Goal: Feedback & Contribution: Contribute content

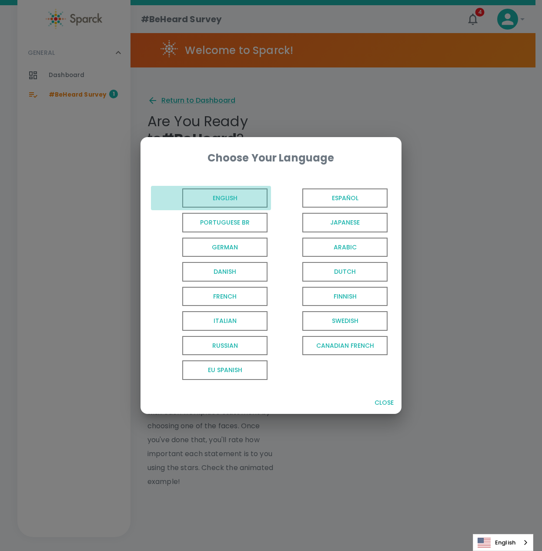
click at [220, 194] on span "English" at bounding box center [224, 198] width 85 height 20
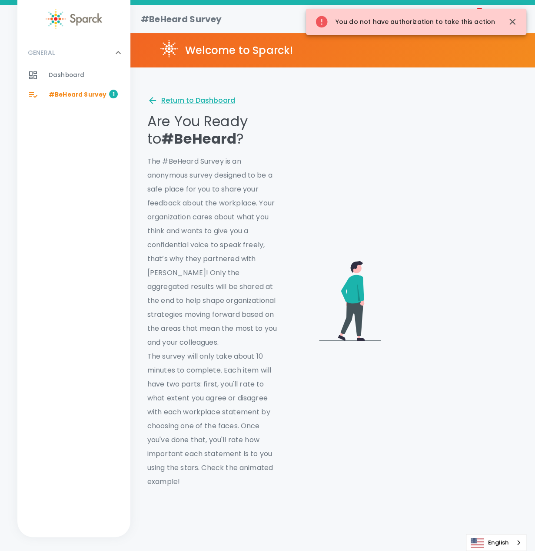
click at [88, 90] on span "#BeHeard Survey" at bounding box center [78, 94] width 58 height 9
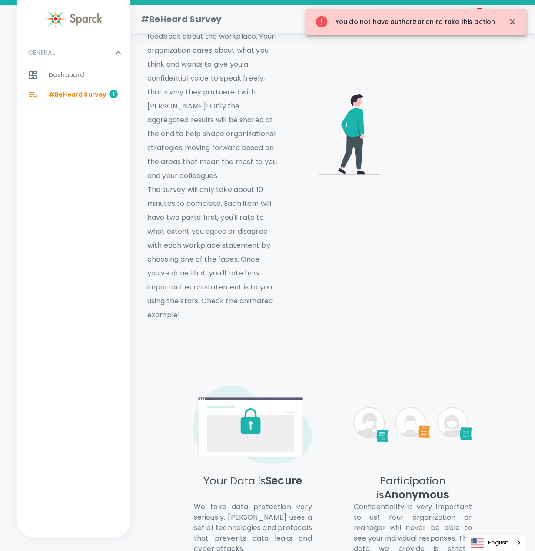
scroll to position [435, 0]
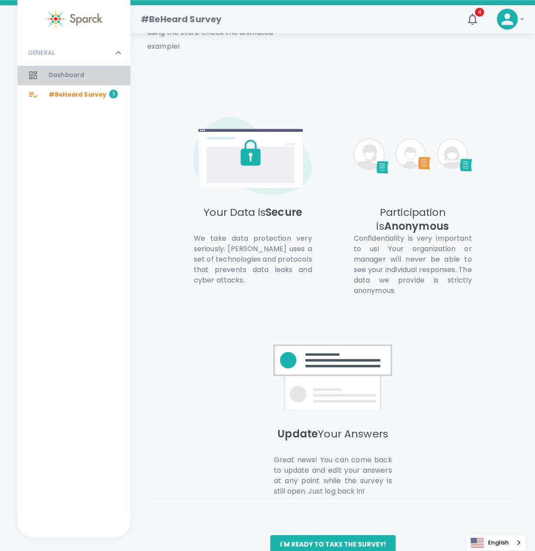
click at [52, 71] on span "Dashboard" at bounding box center [67, 75] width 36 height 9
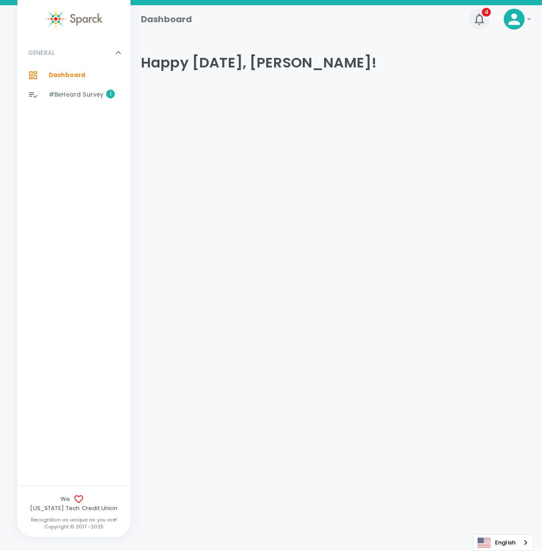
click at [476, 20] on icon "button" at bounding box center [478, 18] width 9 height 11
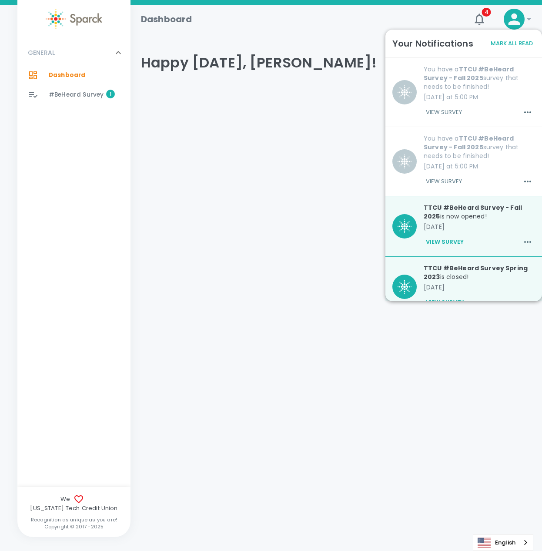
click at [442, 77] on b "TTCU #BeHeard Survey - Fall 2025" at bounding box center [469, 73] width 90 height 17
click at [448, 115] on button "View Survey" at bounding box center [444, 112] width 40 height 15
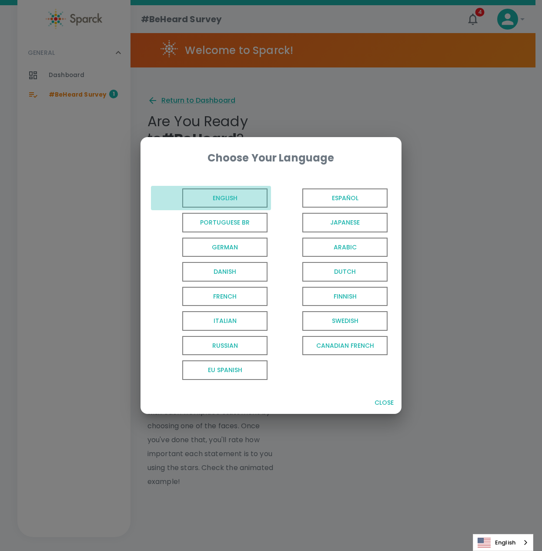
click at [227, 199] on span "English" at bounding box center [224, 198] width 85 height 20
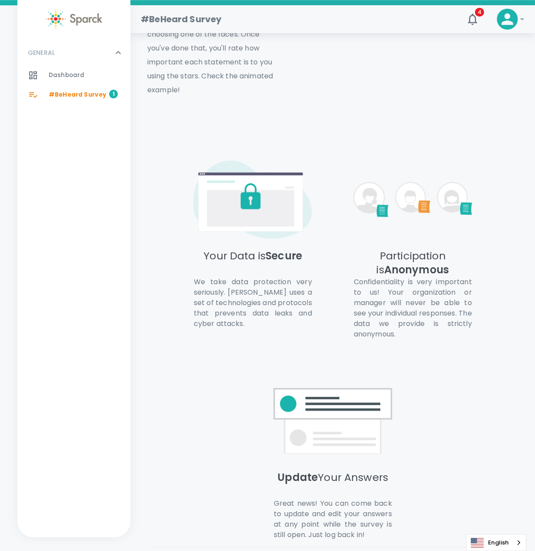
scroll to position [454, 0]
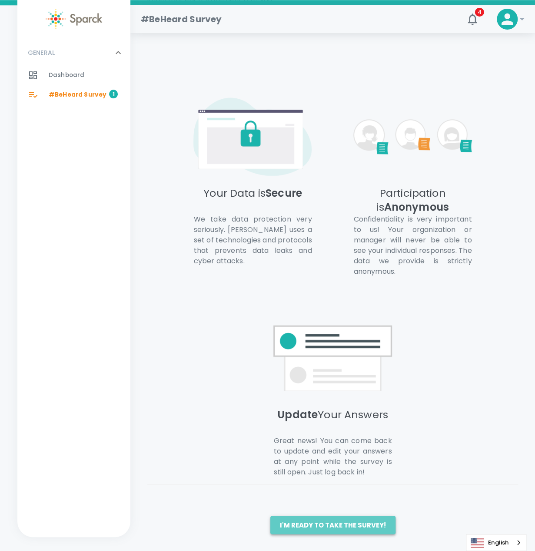
click at [344, 530] on button "I'm ready to take the survey!" at bounding box center [332, 524] width 125 height 18
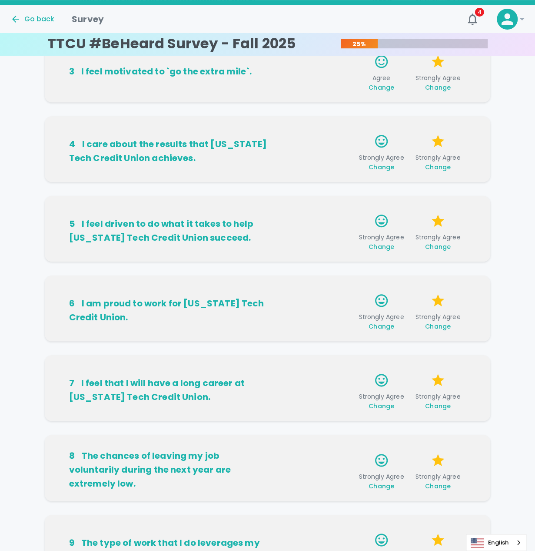
scroll to position [390, 0]
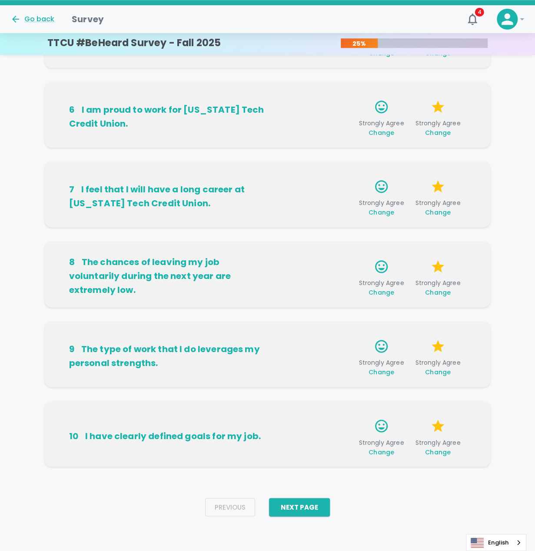
click at [291, 497] on div "Previous Next Page" at bounding box center [267, 507] width 139 height 32
click at [300, 503] on button "Next Page" at bounding box center [299, 506] width 61 height 18
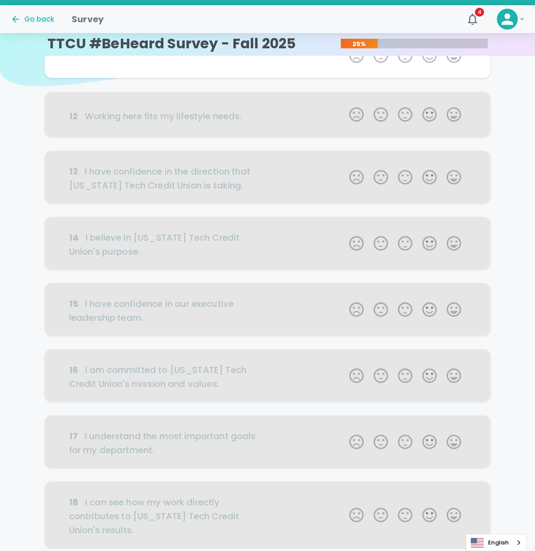
scroll to position [0, 0]
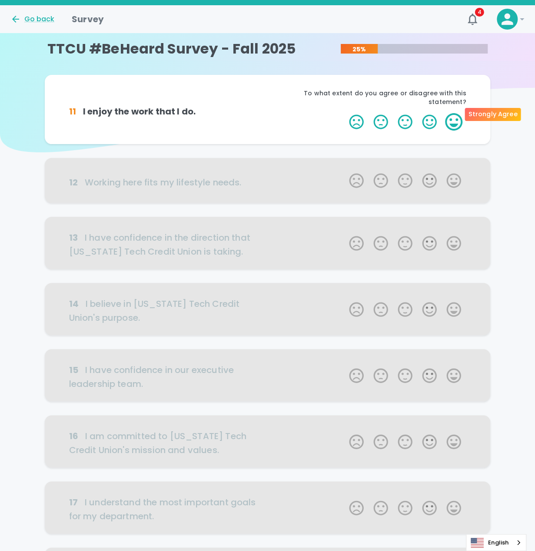
click at [456, 118] on label "5 Stars" at bounding box center [454, 121] width 24 height 17
click at [344, 113] on input "5 Stars" at bounding box center [344, 113] width 0 height 0
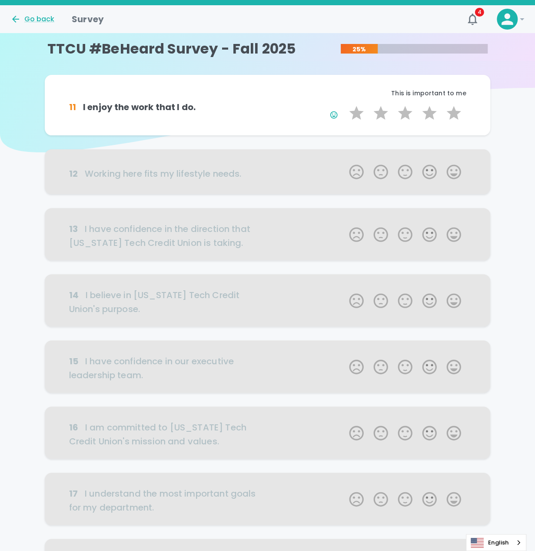
click at [453, 173] on div at bounding box center [268, 171] width 446 height 45
click at [453, 164] on div at bounding box center [268, 171] width 446 height 45
click at [454, 172] on div at bounding box center [268, 171] width 446 height 45
click at [449, 117] on label "5 Stars" at bounding box center [454, 112] width 24 height 17
click at [344, 104] on input "5 Stars" at bounding box center [344, 104] width 0 height 0
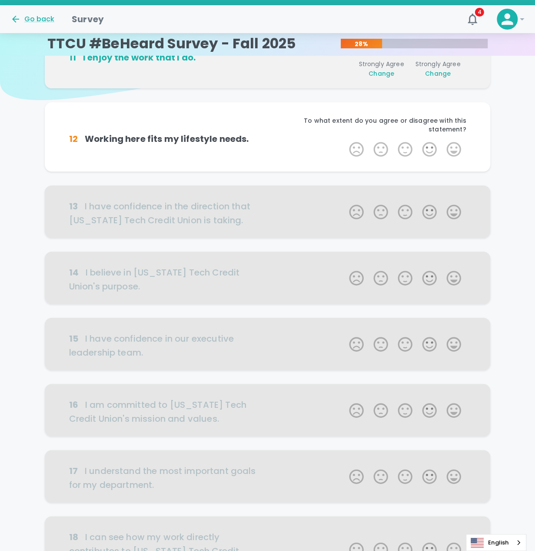
scroll to position [77, 0]
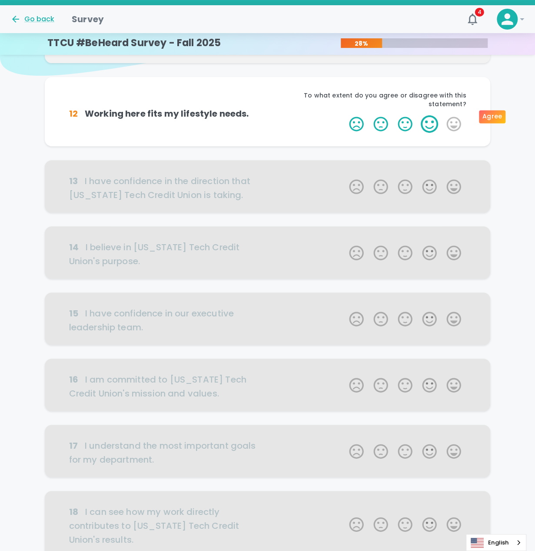
click at [434, 116] on label "4 Stars" at bounding box center [429, 123] width 24 height 17
click at [344, 115] on input "4 Stars" at bounding box center [344, 115] width 0 height 0
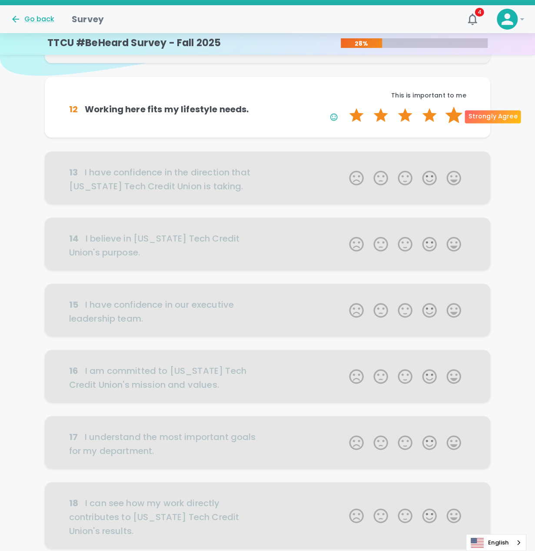
click at [452, 118] on label "5 Stars" at bounding box center [454, 115] width 24 height 17
click at [344, 107] on input "5 Stars" at bounding box center [344, 106] width 0 height 0
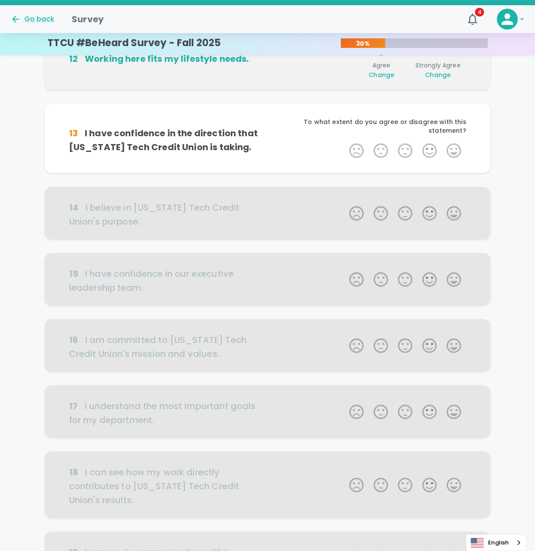
scroll to position [153, 0]
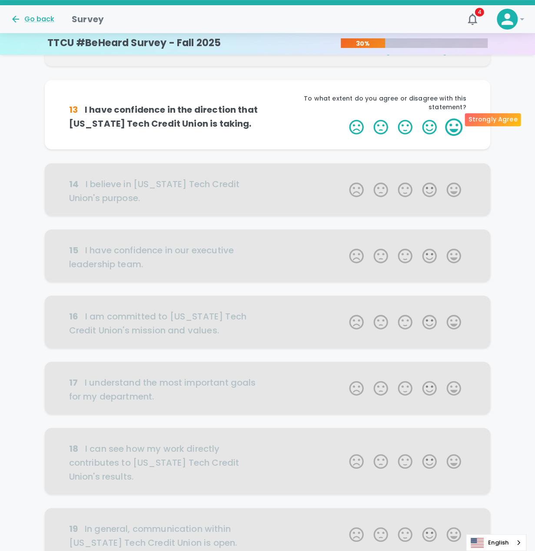
click at [448, 122] on label "5 Stars" at bounding box center [454, 126] width 24 height 17
click at [344, 118] on input "5 Stars" at bounding box center [344, 118] width 0 height 0
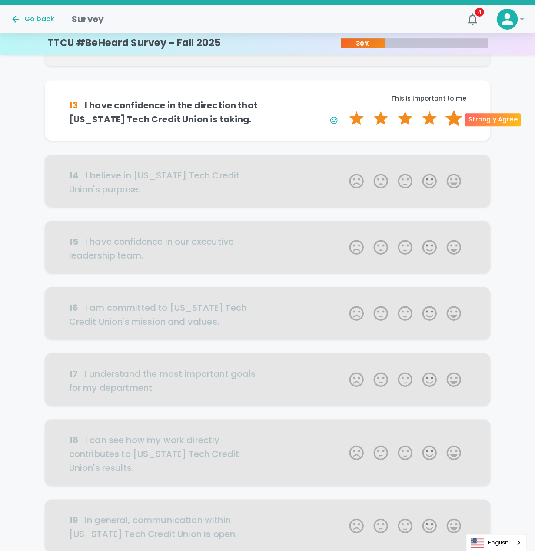
click at [454, 120] on label "5 Stars" at bounding box center [454, 118] width 24 height 17
click at [344, 110] on input "5 Stars" at bounding box center [344, 109] width 0 height 0
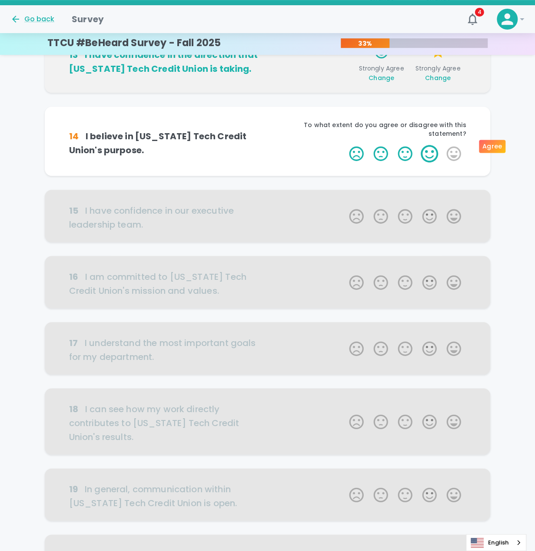
scroll to position [230, 0]
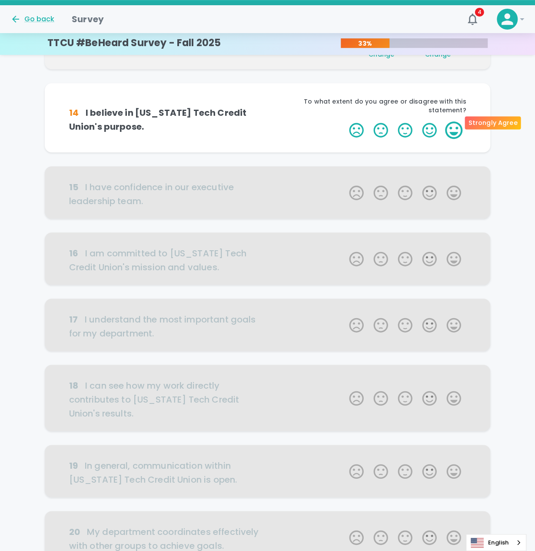
click at [454, 121] on label "5 Stars" at bounding box center [454, 129] width 24 height 17
click at [344, 121] on input "5 Stars" at bounding box center [344, 121] width 0 height 0
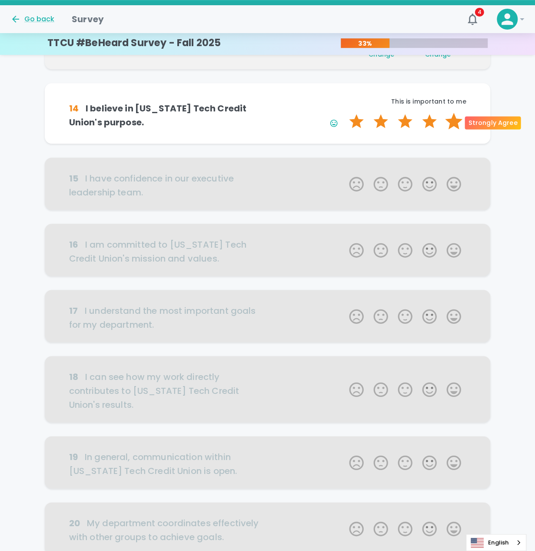
click at [451, 121] on label "5 Stars" at bounding box center [454, 121] width 24 height 17
click at [344, 113] on input "5 Stars" at bounding box center [344, 112] width 0 height 0
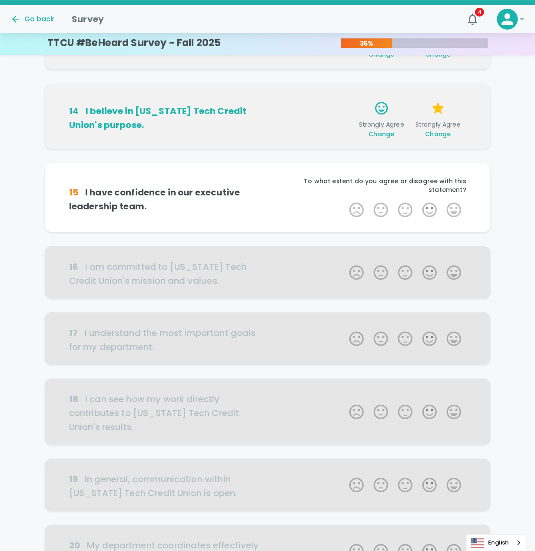
scroll to position [306, 0]
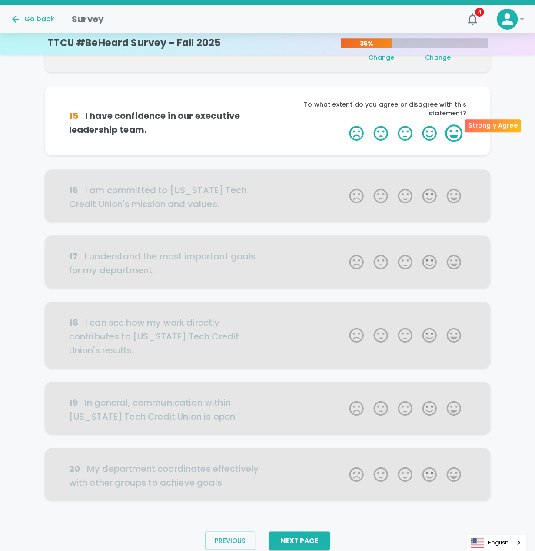
click at [451, 124] on label "5 Stars" at bounding box center [454, 132] width 24 height 17
click at [344, 124] on input "5 Stars" at bounding box center [344, 124] width 0 height 0
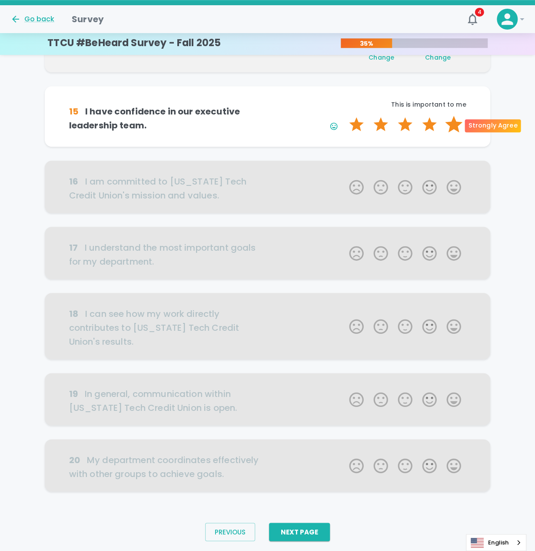
click at [449, 120] on label "5 Stars" at bounding box center [454, 124] width 24 height 17
click at [344, 116] on input "5 Stars" at bounding box center [344, 115] width 0 height 0
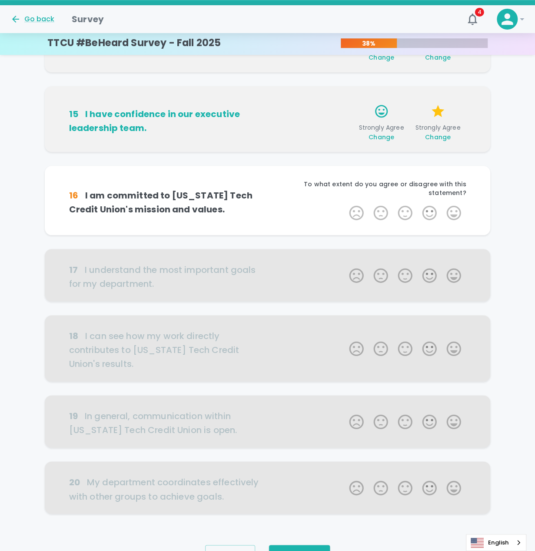
scroll to position [330, 0]
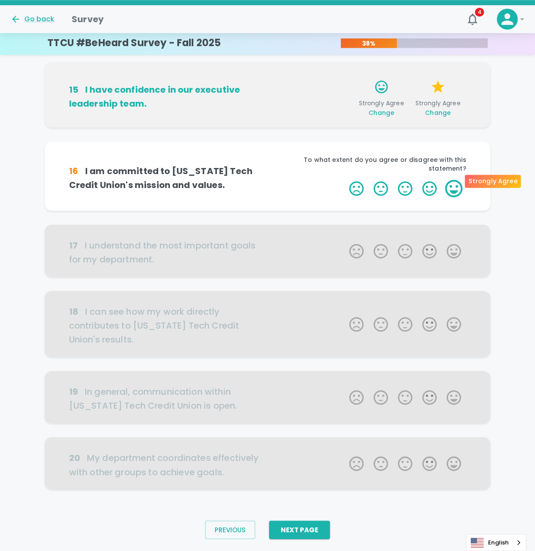
click at [455, 180] on label "5 Stars" at bounding box center [454, 188] width 24 height 17
click at [344, 179] on input "5 Stars" at bounding box center [344, 179] width 0 height 0
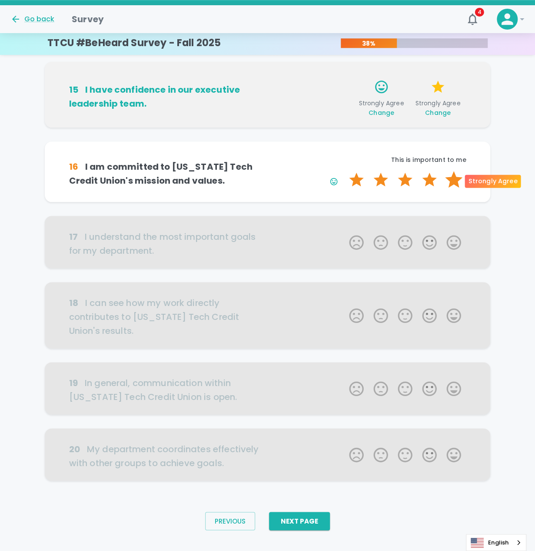
click at [448, 179] on label "5 Stars" at bounding box center [454, 179] width 24 height 17
click at [344, 171] on input "5 Stars" at bounding box center [344, 170] width 0 height 0
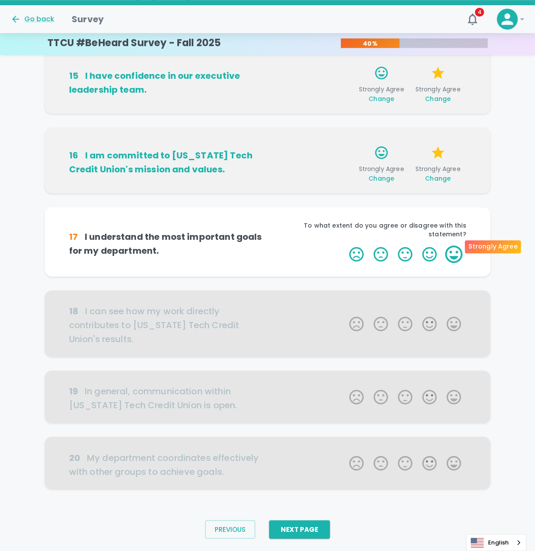
click at [451, 245] on label "5 Stars" at bounding box center [454, 253] width 24 height 17
click at [344, 245] on input "5 Stars" at bounding box center [344, 245] width 0 height 0
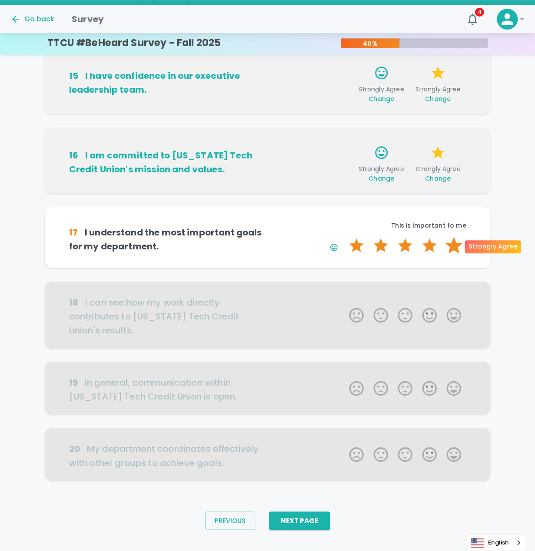
click at [454, 248] on label "5 Stars" at bounding box center [454, 245] width 24 height 17
click at [344, 237] on input "5 Stars" at bounding box center [344, 236] width 0 height 0
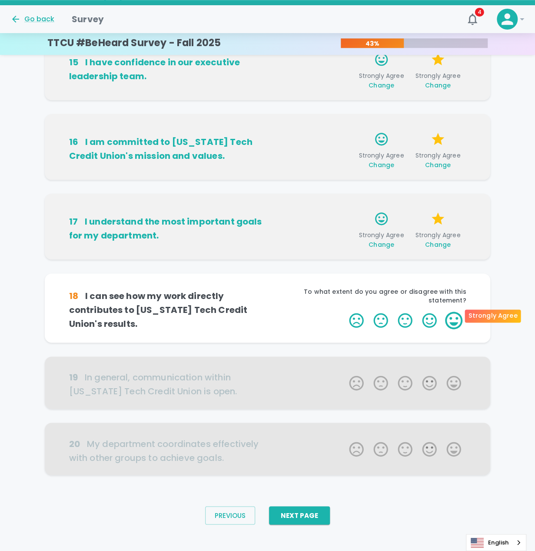
click at [450, 313] on label "5 Stars" at bounding box center [454, 319] width 24 height 17
click at [344, 311] on input "5 Stars" at bounding box center [344, 311] width 0 height 0
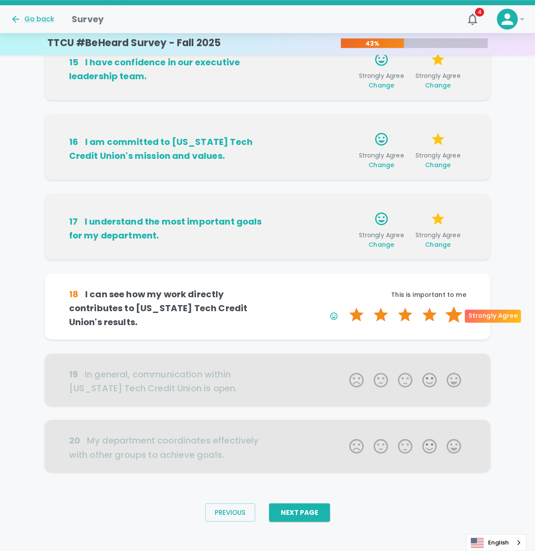
click at [452, 319] on label "5 Stars" at bounding box center [454, 314] width 24 height 17
click at [344, 306] on input "5 Stars" at bounding box center [344, 305] width 0 height 0
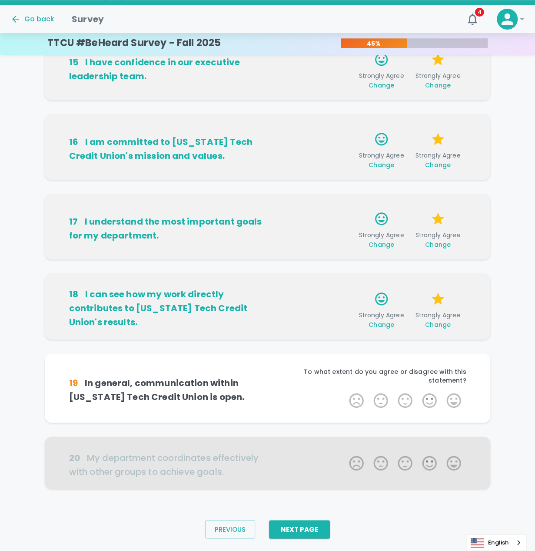
scroll to position [363, 0]
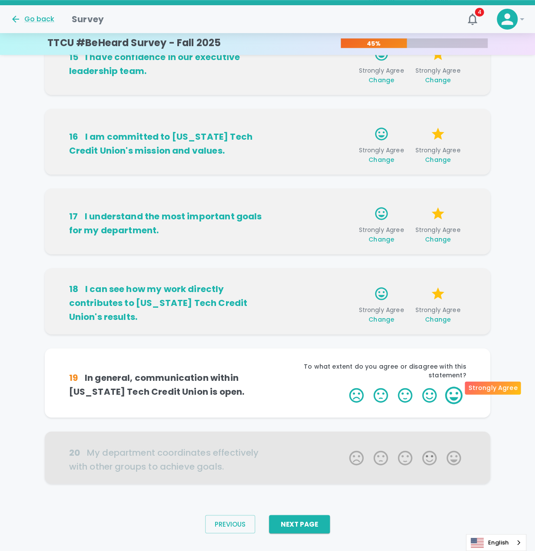
click at [457, 390] on label "5 Stars" at bounding box center [454, 394] width 24 height 17
click at [344, 386] on input "5 Stars" at bounding box center [344, 386] width 0 height 0
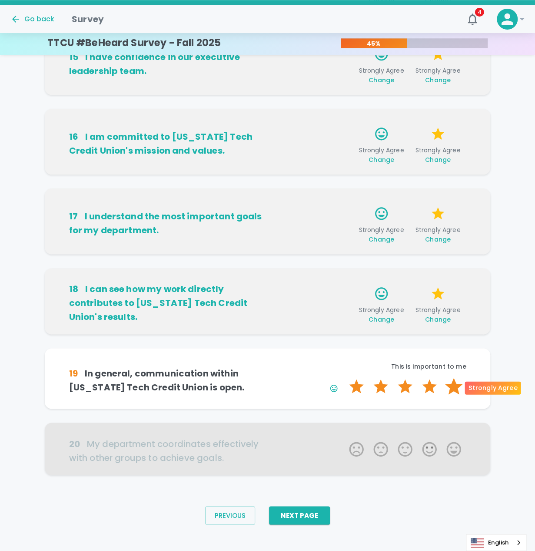
click at [457, 389] on label "5 Stars" at bounding box center [454, 385] width 24 height 17
click at [344, 377] on input "5 Stars" at bounding box center [344, 377] width 0 height 0
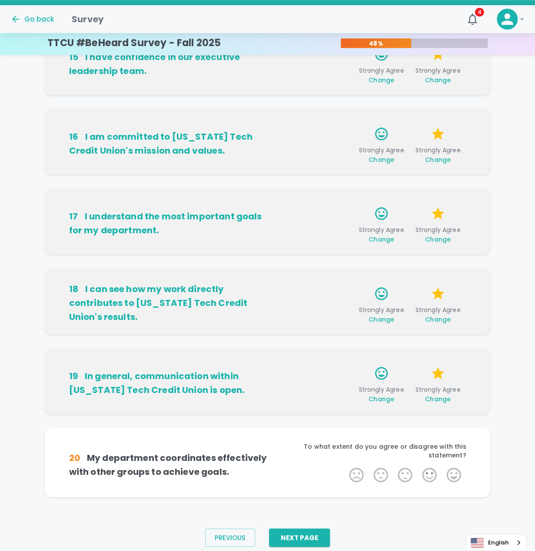
scroll to position [371, 0]
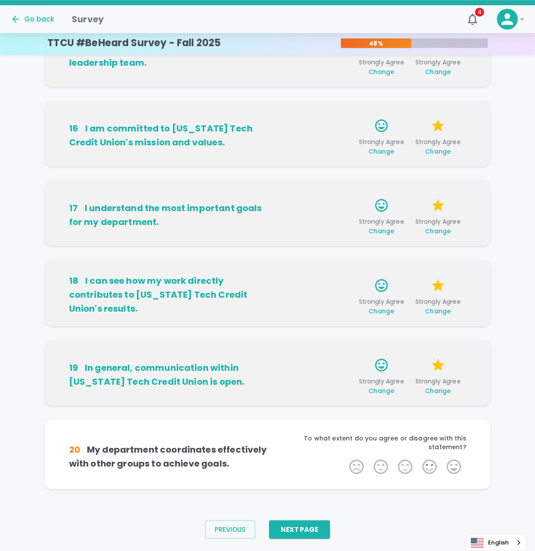
click at [390, 392] on span "Change" at bounding box center [382, 390] width 26 height 9
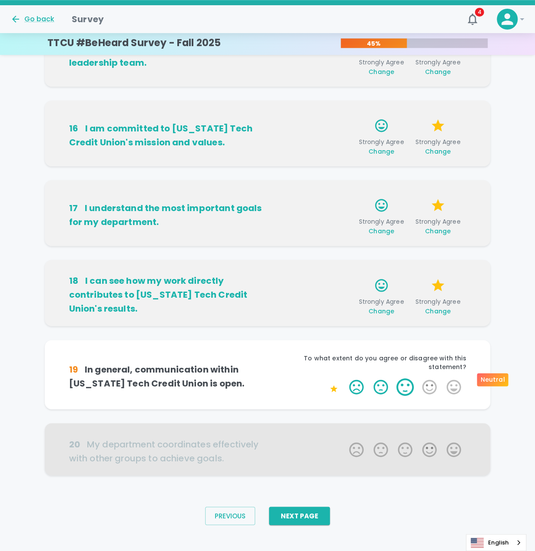
click at [402, 381] on label "3 Stars" at bounding box center [405, 386] width 24 height 17
click at [344, 378] on input "3 Stars" at bounding box center [344, 377] width 0 height 0
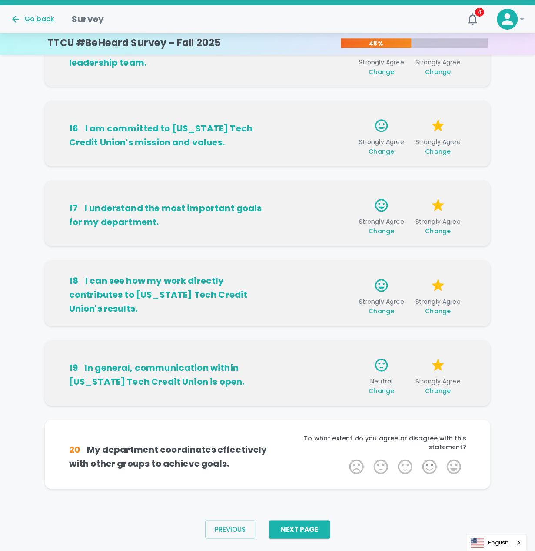
click at [441, 391] on span "Change" at bounding box center [438, 390] width 26 height 9
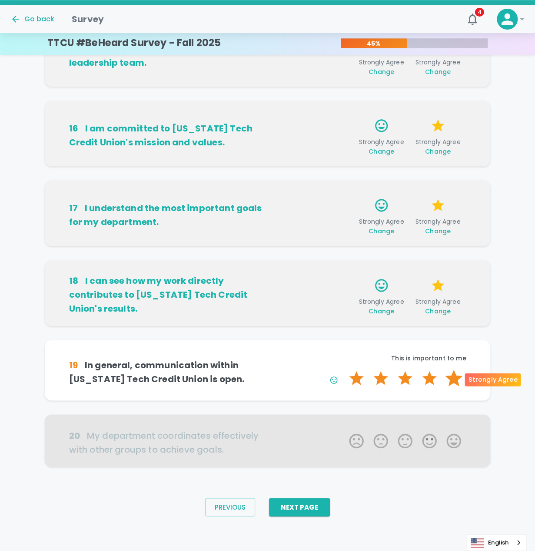
click at [459, 377] on label "5 Stars" at bounding box center [454, 377] width 24 height 17
click at [344, 369] on input "5 Stars" at bounding box center [344, 369] width 0 height 0
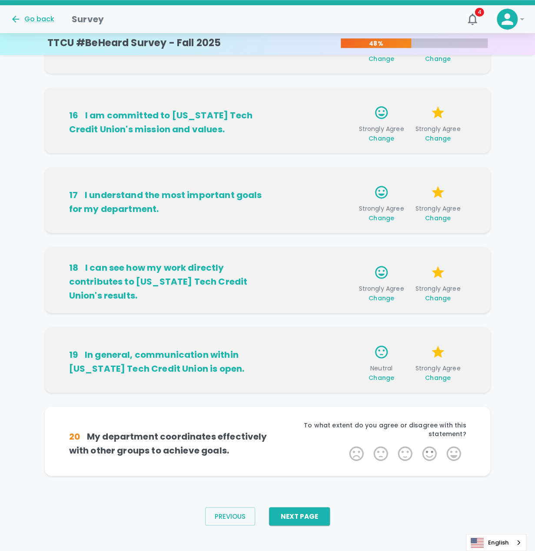
scroll to position [385, 0]
click at [454, 444] on label "5 Stars" at bounding box center [454, 452] width 24 height 17
click at [344, 444] on input "5 Stars" at bounding box center [344, 444] width 0 height 0
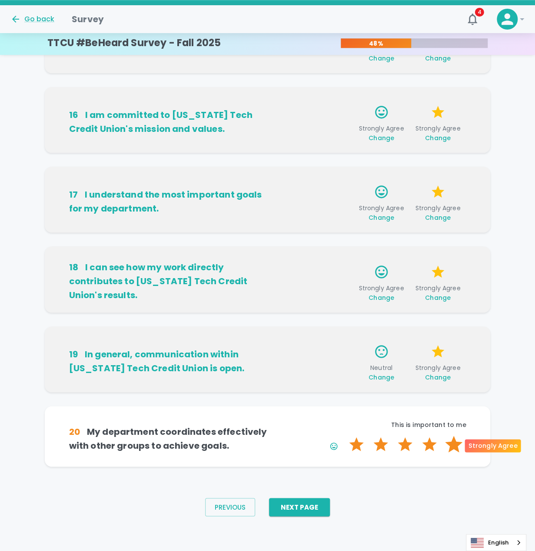
click at [454, 443] on label "5 Stars" at bounding box center [454, 443] width 24 height 17
click at [344, 435] on input "5 Stars" at bounding box center [344, 435] width 0 height 0
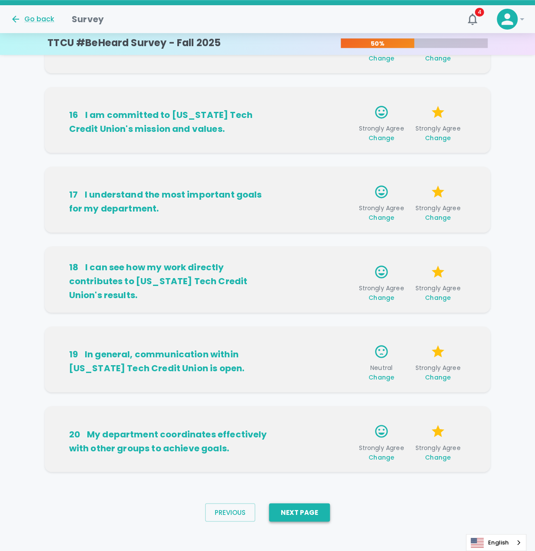
drag, startPoint x: 318, startPoint y: 508, endPoint x: 317, endPoint y: 501, distance: 7.9
click at [317, 507] on button "Next Page" at bounding box center [299, 512] width 61 height 18
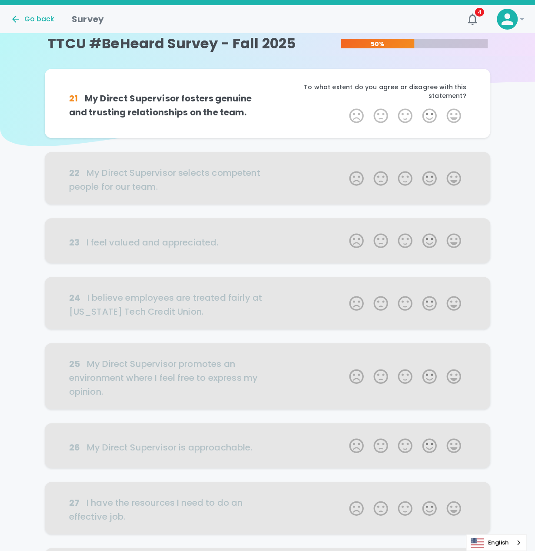
scroll to position [0, 0]
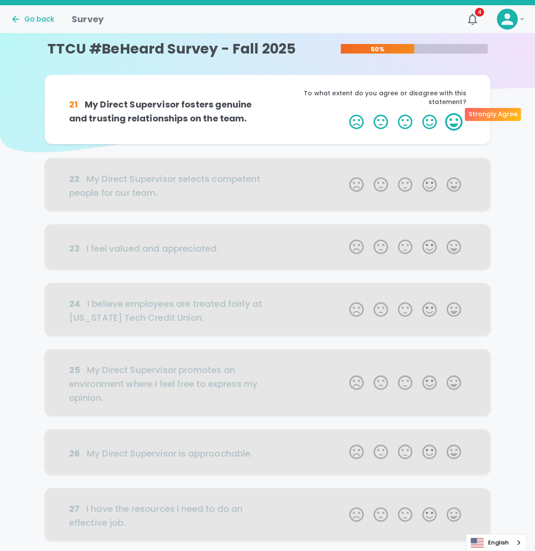
click at [444, 116] on label "5 Stars" at bounding box center [454, 121] width 24 height 17
click at [344, 113] on input "5 Stars" at bounding box center [344, 113] width 0 height 0
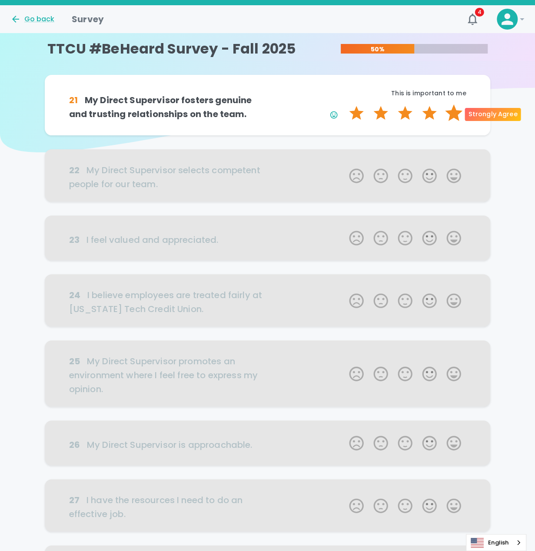
click at [453, 113] on label "5 Stars" at bounding box center [454, 112] width 24 height 17
click at [344, 104] on input "5 Stars" at bounding box center [344, 104] width 0 height 0
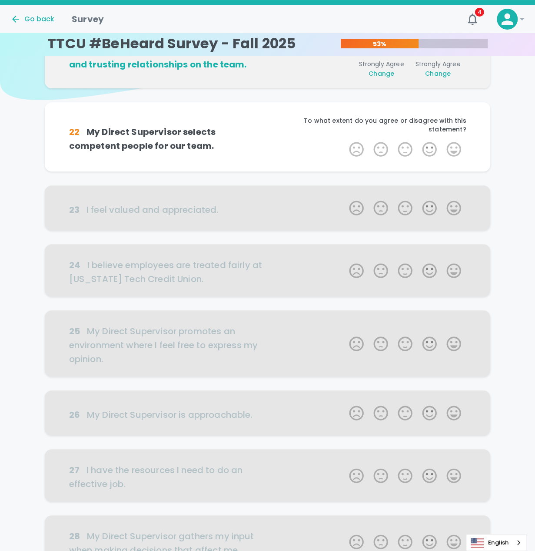
scroll to position [77, 0]
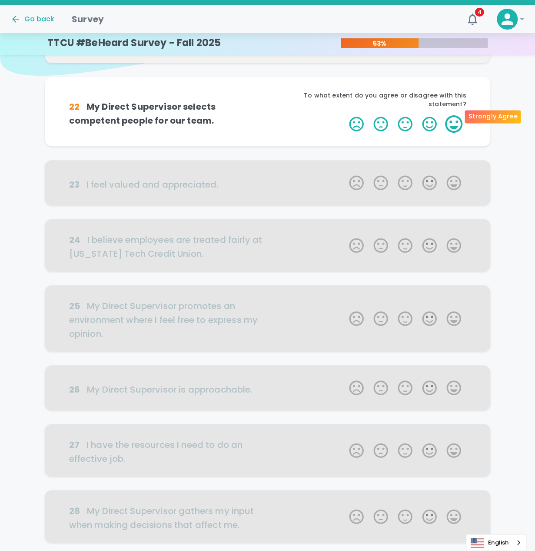
click at [454, 115] on label "5 Stars" at bounding box center [454, 123] width 24 height 17
click at [344, 115] on input "5 Stars" at bounding box center [344, 115] width 0 height 0
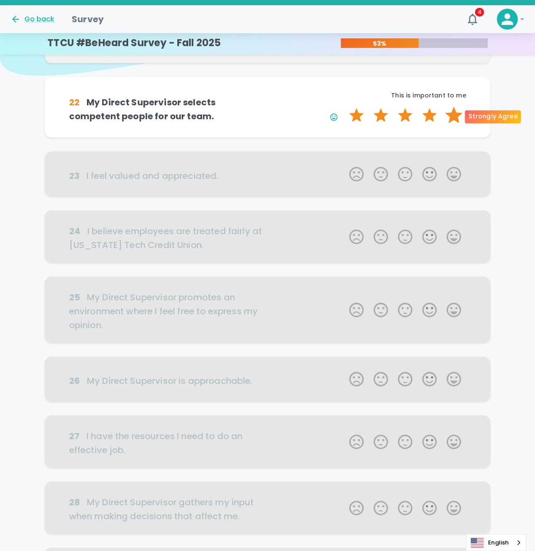
click at [449, 115] on label "5 Stars" at bounding box center [454, 115] width 24 height 17
click at [344, 107] on input "5 Stars" at bounding box center [344, 106] width 0 height 0
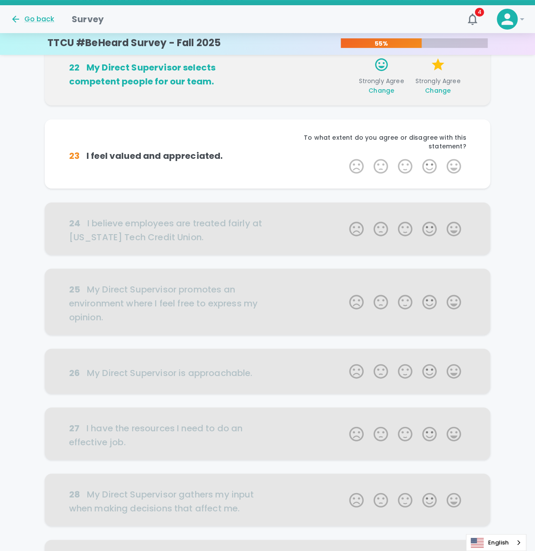
scroll to position [153, 0]
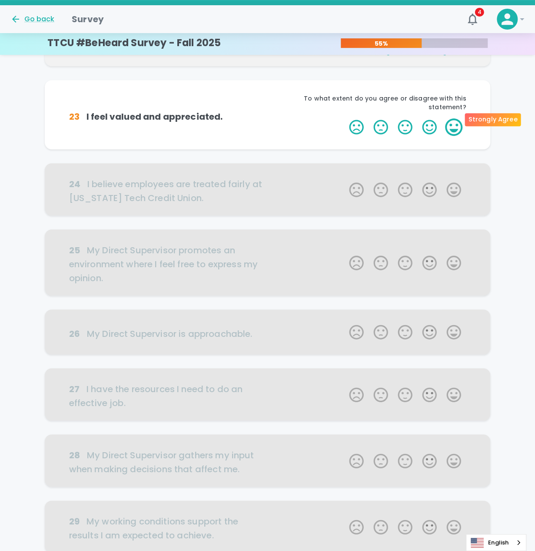
click at [449, 119] on label "5 Stars" at bounding box center [454, 126] width 24 height 17
click at [344, 118] on input "5 Stars" at bounding box center [344, 118] width 0 height 0
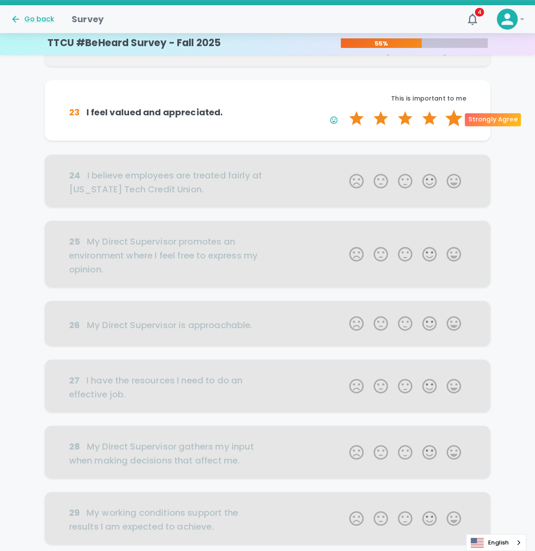
click at [458, 120] on label "5 Stars" at bounding box center [454, 118] width 24 height 17
click at [344, 110] on input "5 Stars" at bounding box center [344, 109] width 0 height 0
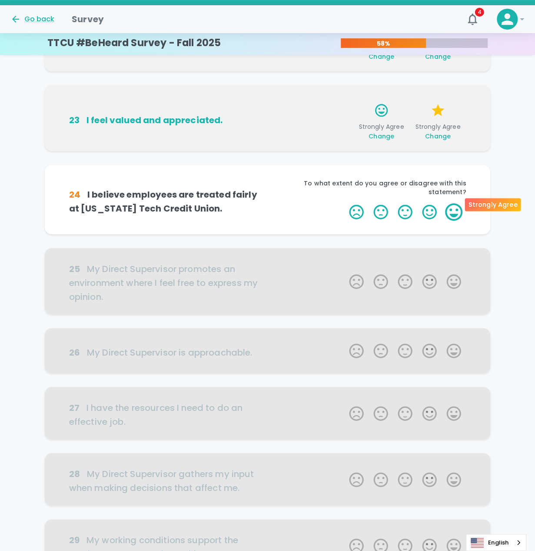
scroll to position [99, 0]
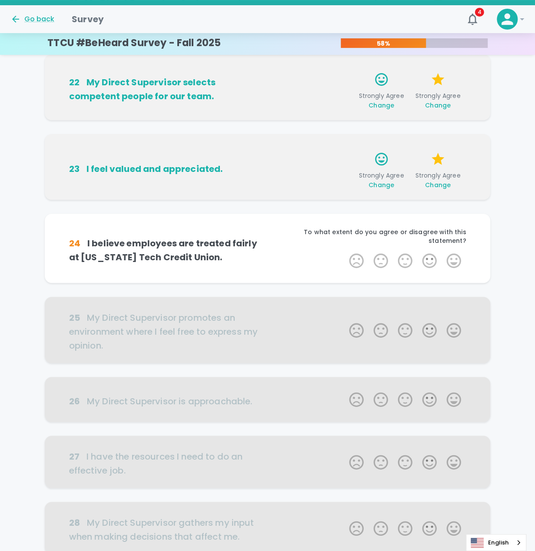
click at [382, 184] on span "Change" at bounding box center [382, 184] width 26 height 9
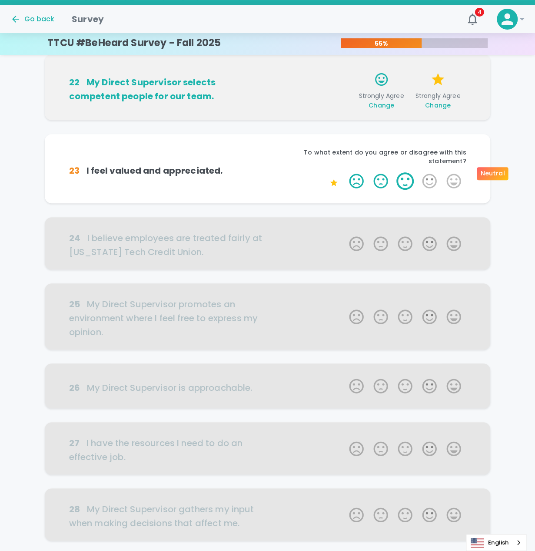
click at [413, 172] on label "3 Stars" at bounding box center [405, 180] width 24 height 17
click at [344, 172] on input "3 Stars" at bounding box center [344, 172] width 0 height 0
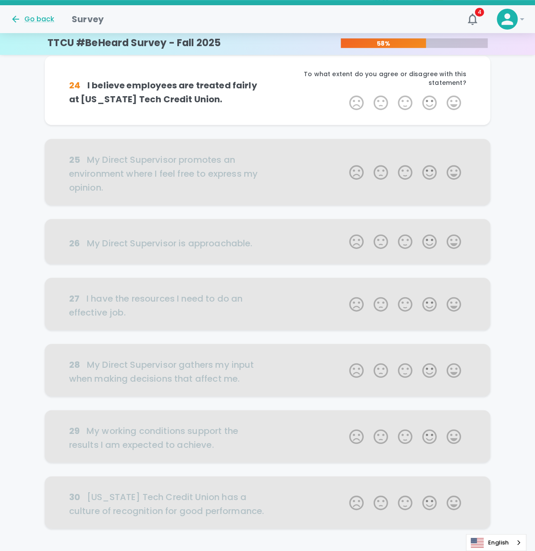
scroll to position [273, 0]
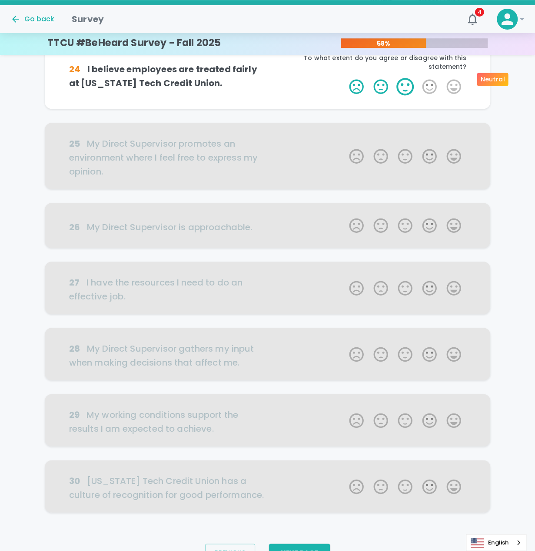
click at [409, 79] on label "3 Stars" at bounding box center [405, 86] width 24 height 17
click at [344, 78] on input "3 Stars" at bounding box center [344, 77] width 0 height 0
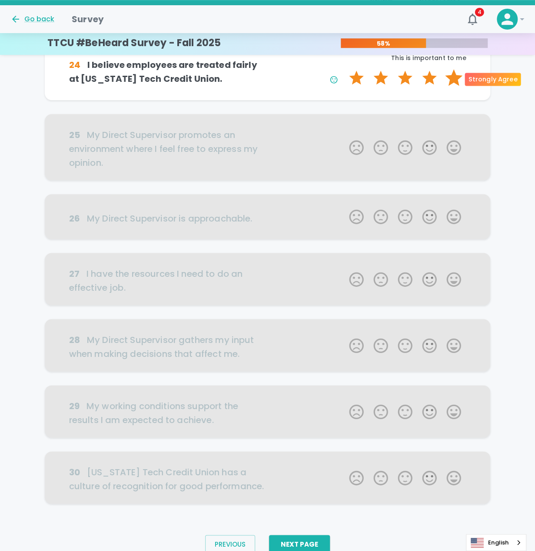
click at [451, 78] on label "5 Stars" at bounding box center [454, 77] width 24 height 17
click at [344, 69] on input "5 Stars" at bounding box center [344, 69] width 0 height 0
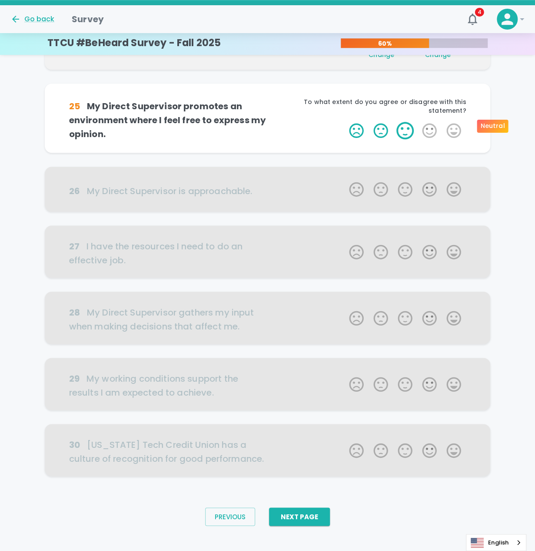
scroll to position [310, 0]
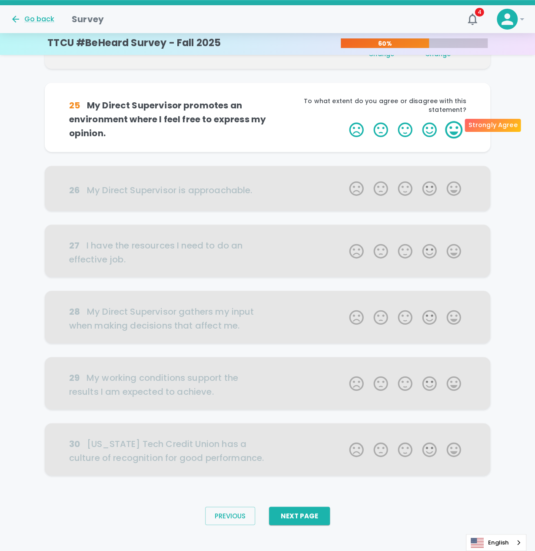
click at [450, 124] on label "5 Stars" at bounding box center [454, 129] width 24 height 17
click at [344, 121] on input "5 Stars" at bounding box center [344, 120] width 0 height 0
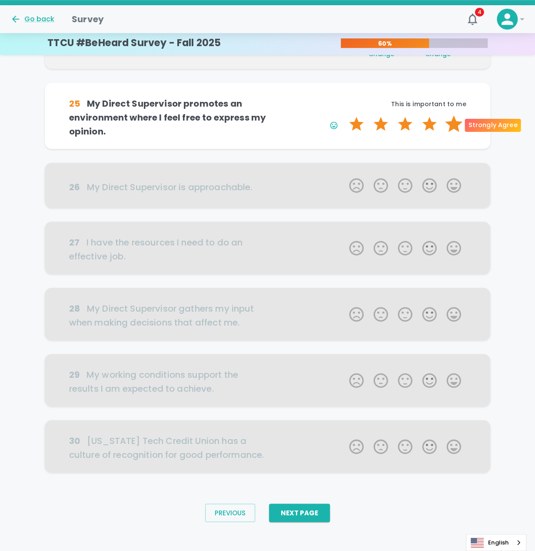
click at [451, 127] on label "5 Stars" at bounding box center [454, 123] width 24 height 17
click at [344, 115] on input "5 Stars" at bounding box center [344, 115] width 0 height 0
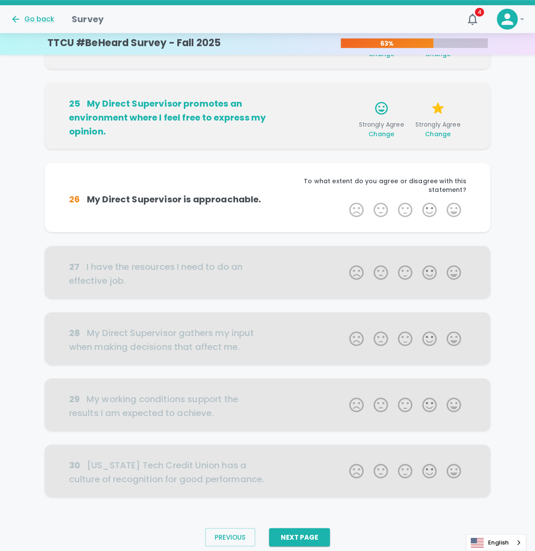
scroll to position [315, 0]
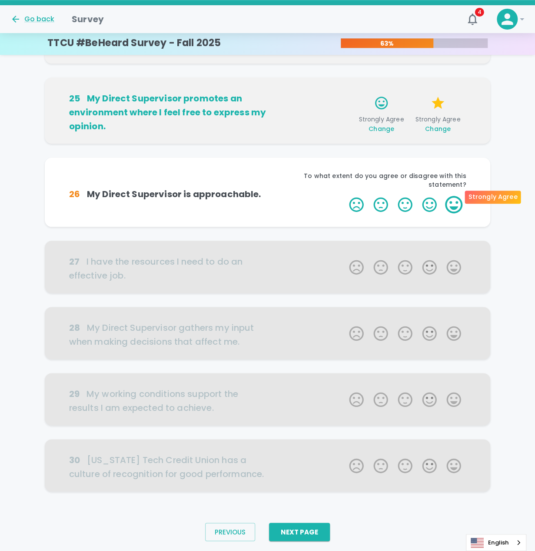
click at [452, 199] on label "5 Stars" at bounding box center [454, 204] width 24 height 17
click at [344, 196] on input "5 Stars" at bounding box center [344, 195] width 0 height 0
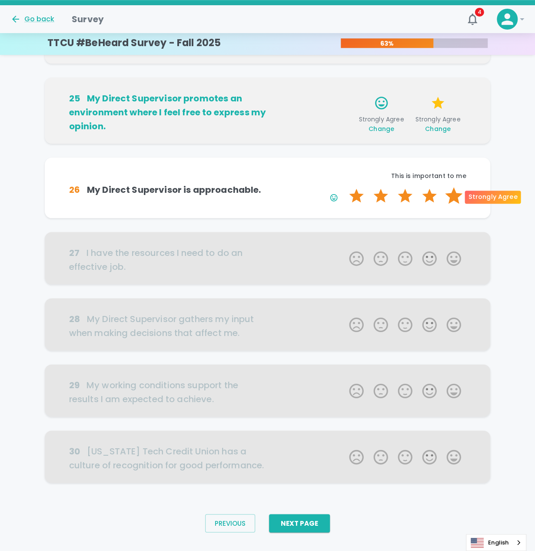
click at [455, 193] on label "5 Stars" at bounding box center [454, 195] width 24 height 17
click at [344, 187] on input "5 Stars" at bounding box center [344, 187] width 0 height 0
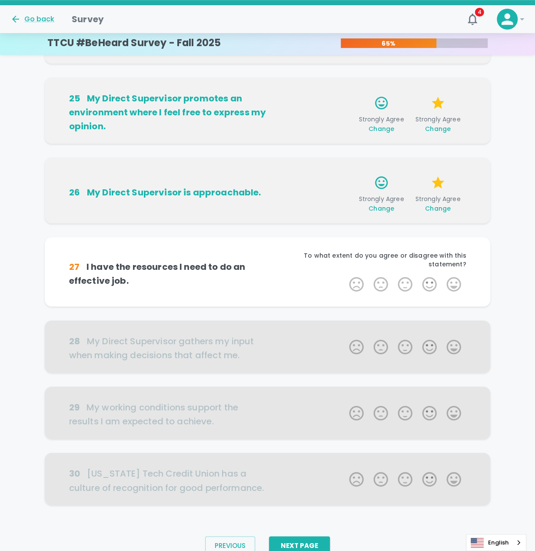
scroll to position [330, 0]
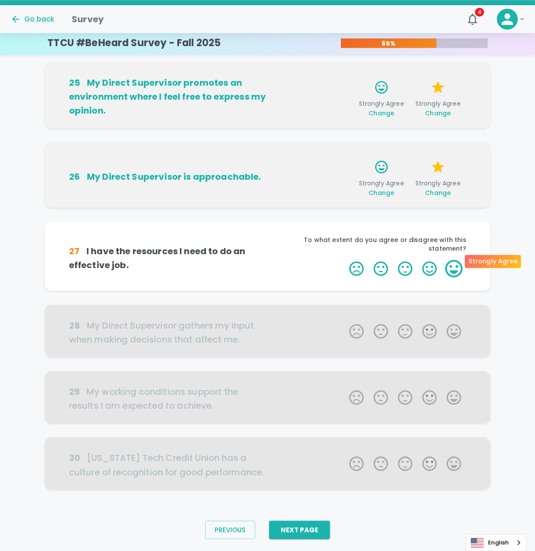
click at [460, 260] on label "5 Stars" at bounding box center [454, 268] width 24 height 17
click at [344, 260] on input "5 Stars" at bounding box center [344, 259] width 0 height 0
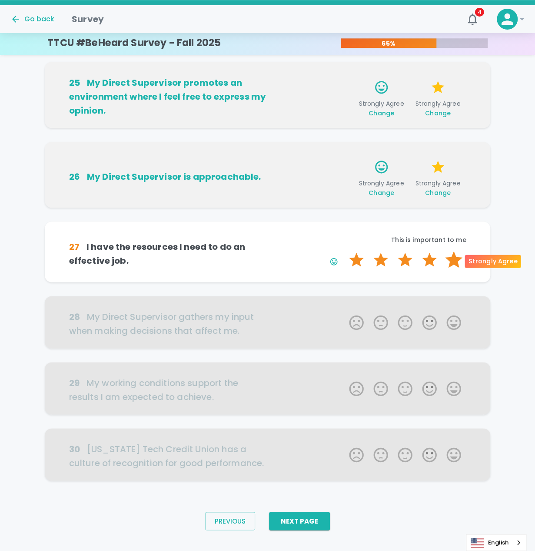
click at [454, 260] on label "5 Stars" at bounding box center [454, 259] width 24 height 17
click at [344, 251] on input "5 Stars" at bounding box center [344, 250] width 0 height 0
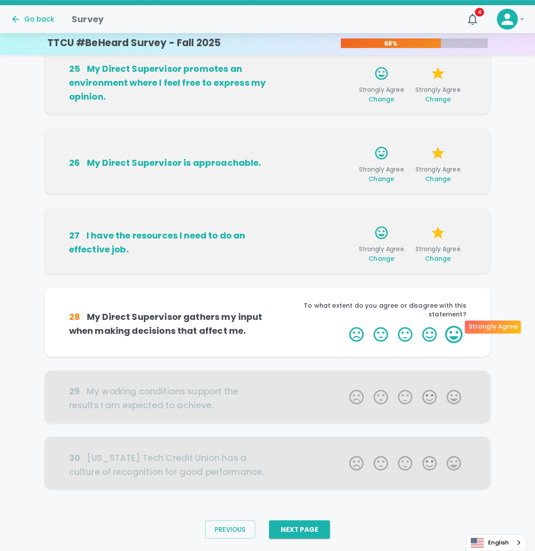
click at [455, 325] on label "5 Stars" at bounding box center [454, 333] width 24 height 17
click at [344, 325] on input "5 Stars" at bounding box center [344, 325] width 0 height 0
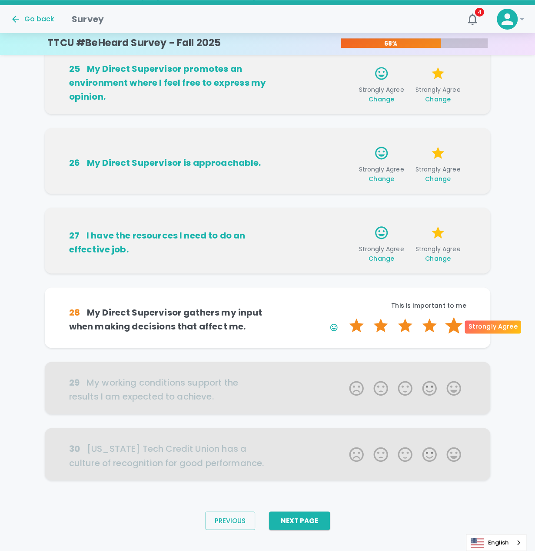
click at [449, 323] on label "5 Stars" at bounding box center [454, 325] width 24 height 17
click at [344, 317] on input "5 Stars" at bounding box center [344, 316] width 0 height 0
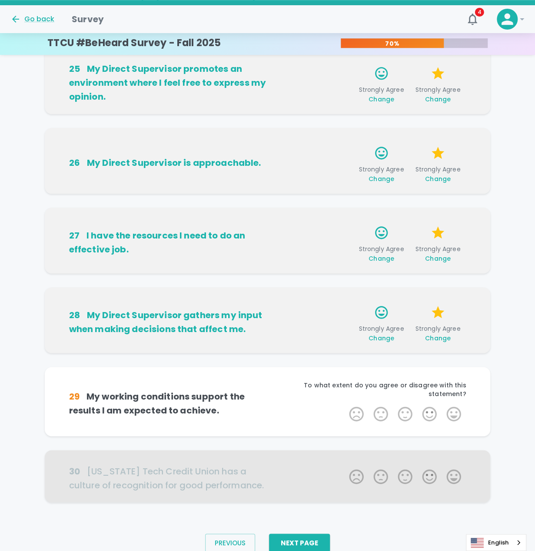
scroll to position [358, 0]
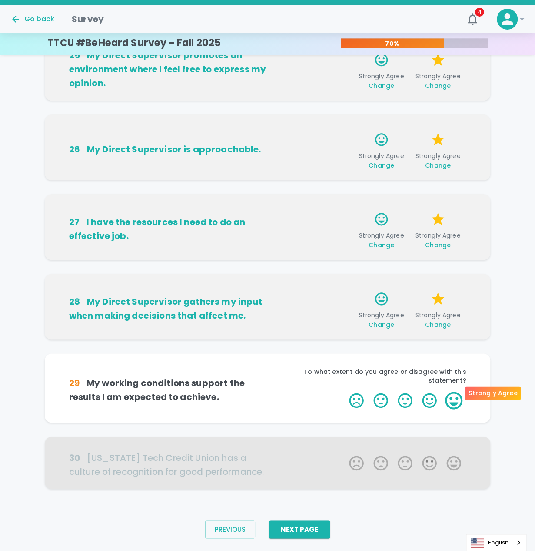
click at [457, 391] on label "5 Stars" at bounding box center [454, 399] width 24 height 17
click at [344, 391] on input "5 Stars" at bounding box center [344, 391] width 0 height 0
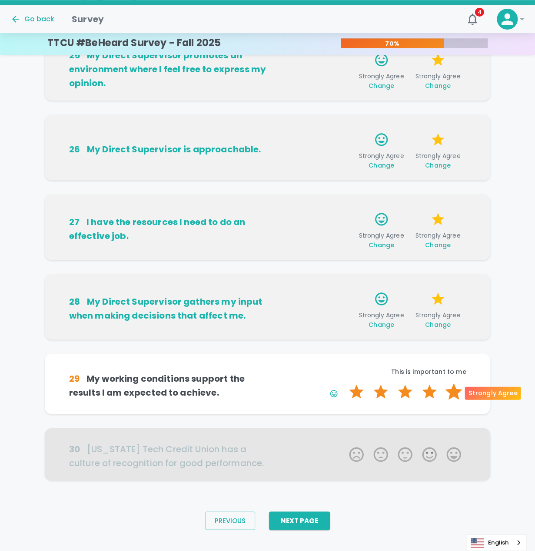
click at [454, 394] on label "5 Stars" at bounding box center [454, 391] width 24 height 17
click at [344, 383] on input "5 Stars" at bounding box center [344, 382] width 0 height 0
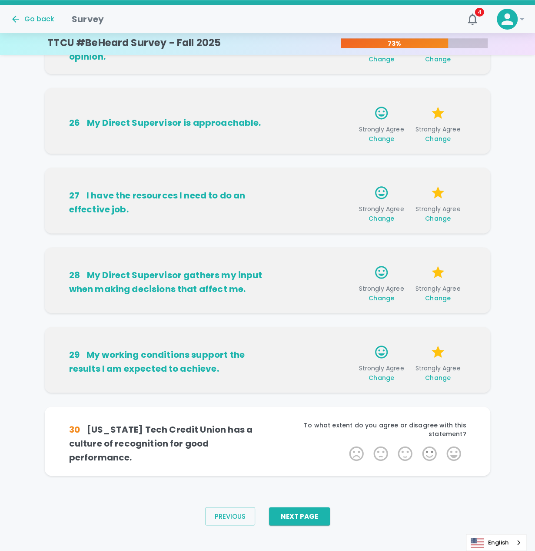
scroll to position [385, 0]
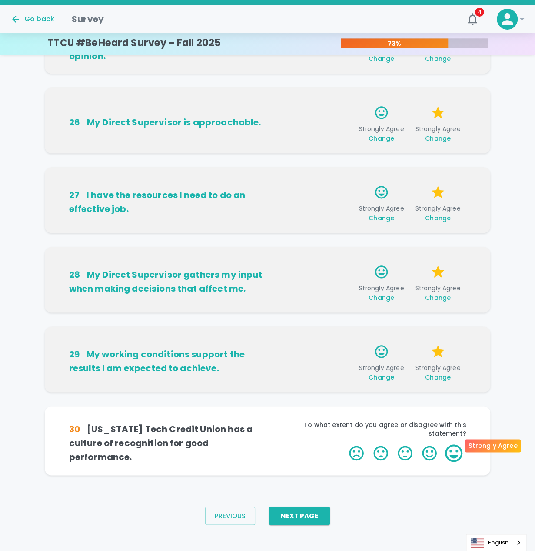
click at [451, 444] on label "5 Stars" at bounding box center [454, 452] width 24 height 17
click at [344, 444] on input "5 Stars" at bounding box center [344, 444] width 0 height 0
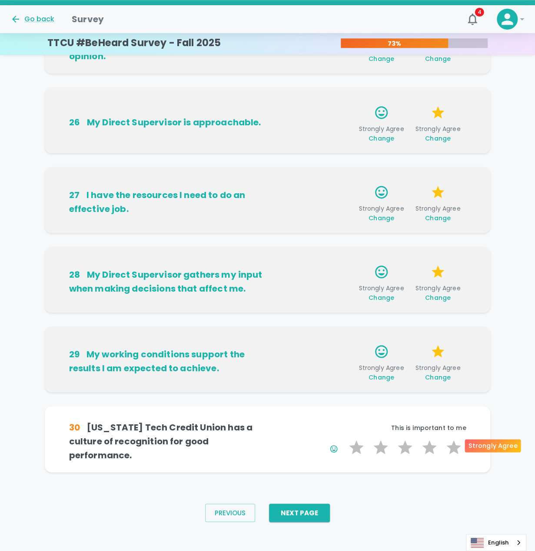
click at [451, 442] on label "5 Stars" at bounding box center [454, 446] width 24 height 17
click at [344, 438] on input "5 Stars" at bounding box center [344, 438] width 0 height 0
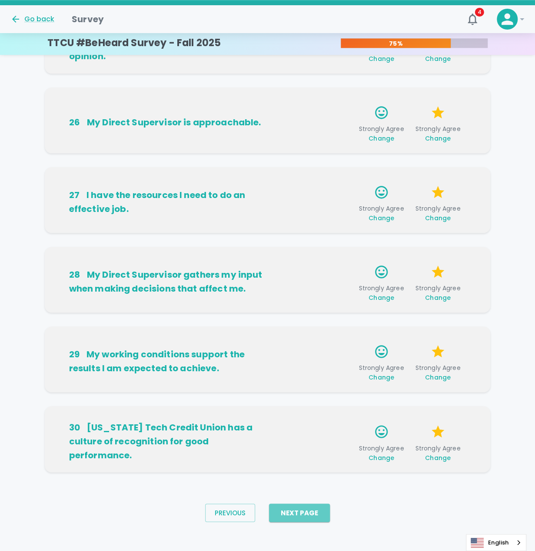
drag, startPoint x: 297, startPoint y: 511, endPoint x: 296, endPoint y: 496, distance: 15.2
click at [297, 511] on button "Next Page" at bounding box center [299, 512] width 61 height 18
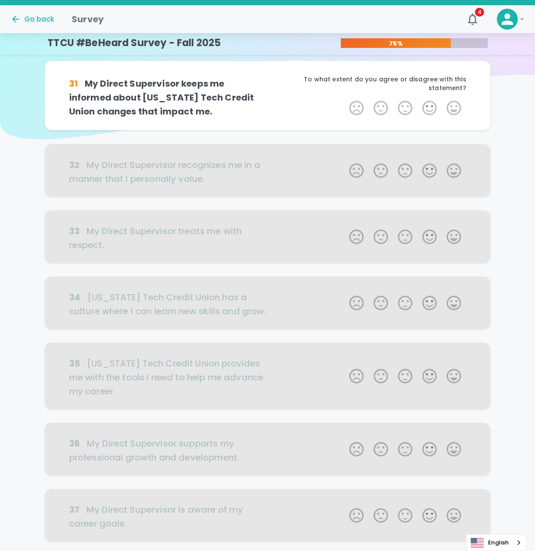
scroll to position [0, 0]
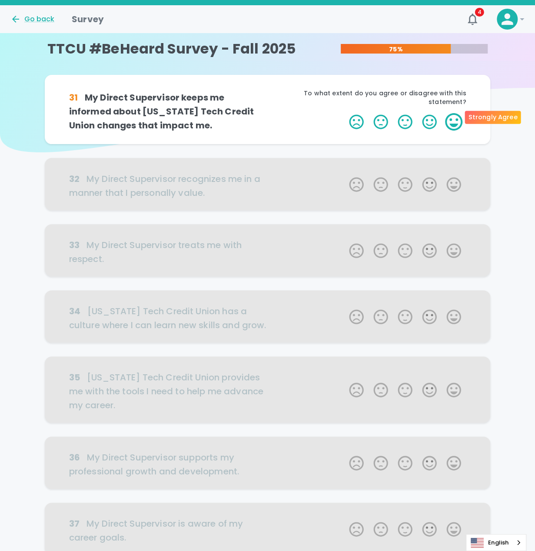
click at [451, 113] on label "5 Stars" at bounding box center [454, 121] width 24 height 17
click at [344, 113] on input "5 Stars" at bounding box center [344, 113] width 0 height 0
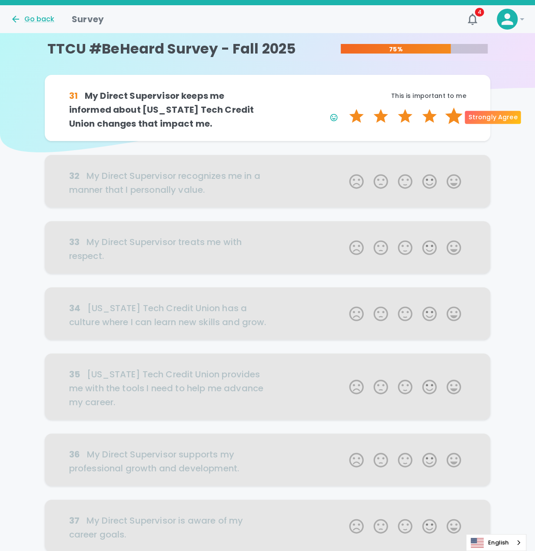
click at [456, 119] on label "5 Stars" at bounding box center [454, 115] width 24 height 17
click at [344, 107] on input "5 Stars" at bounding box center [344, 107] width 0 height 0
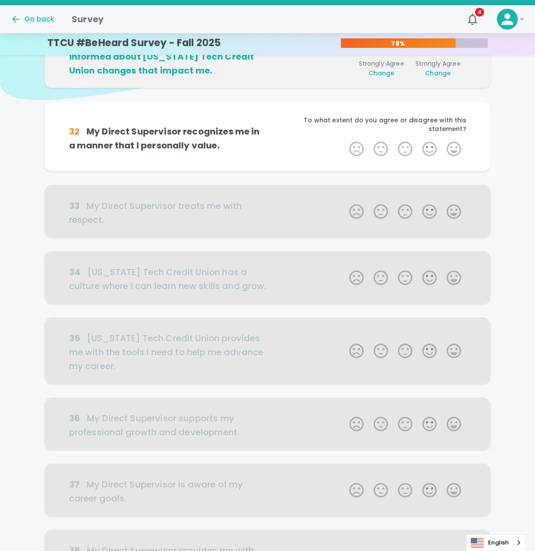
scroll to position [77, 0]
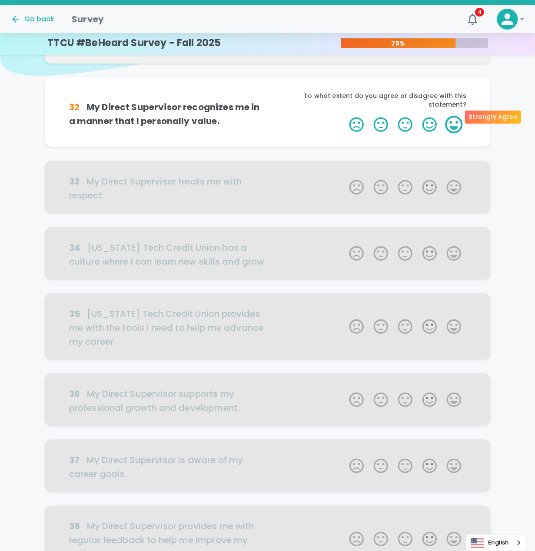
click at [451, 116] on label "5 Stars" at bounding box center [454, 124] width 24 height 17
click at [344, 115] on input "5 Stars" at bounding box center [344, 115] width 0 height 0
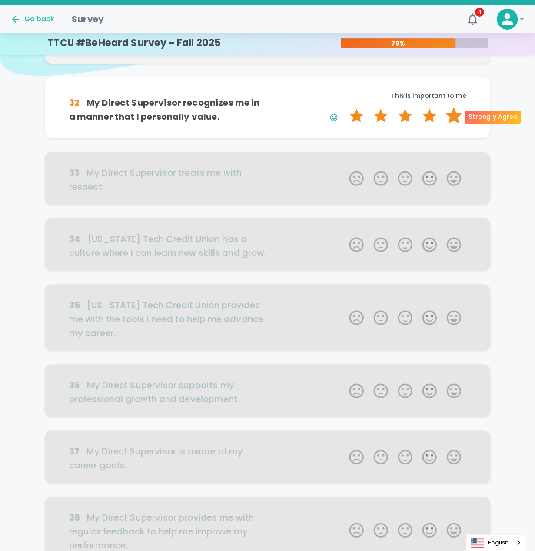
click at [454, 115] on label "5 Stars" at bounding box center [454, 115] width 24 height 17
click at [344, 107] on input "5 Stars" at bounding box center [344, 107] width 0 height 0
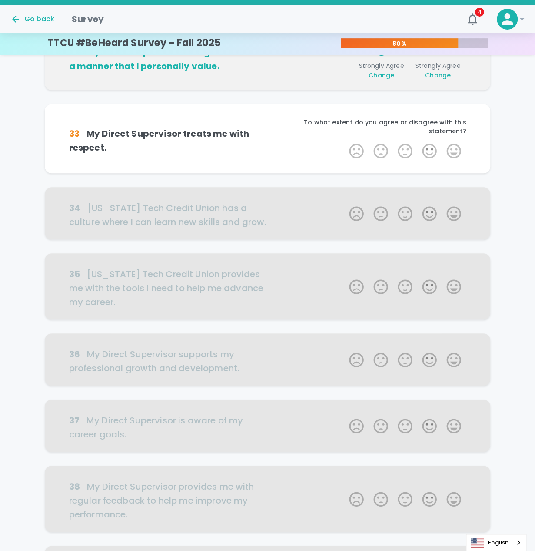
scroll to position [153, 0]
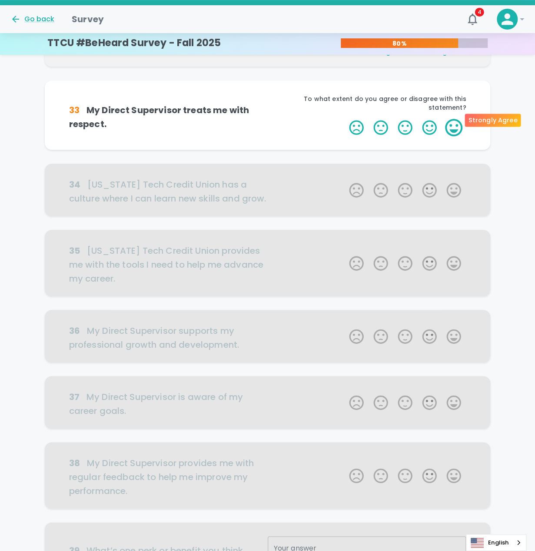
click at [461, 119] on label "5 Stars" at bounding box center [454, 127] width 24 height 17
click at [344, 119] on input "5 Stars" at bounding box center [344, 118] width 0 height 0
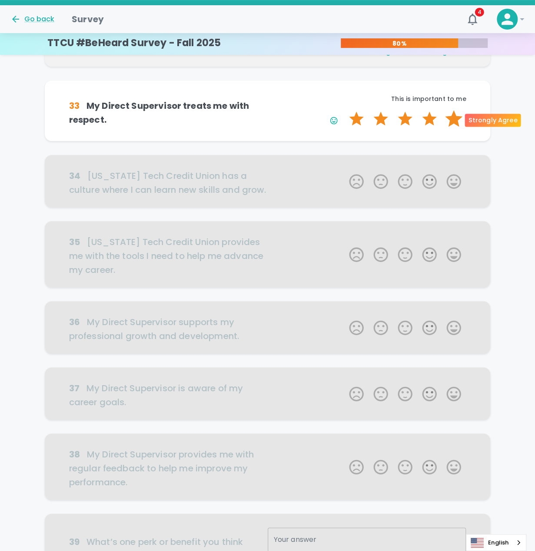
click at [457, 121] on label "5 Stars" at bounding box center [454, 118] width 24 height 17
click at [344, 110] on input "5 Stars" at bounding box center [344, 110] width 0 height 0
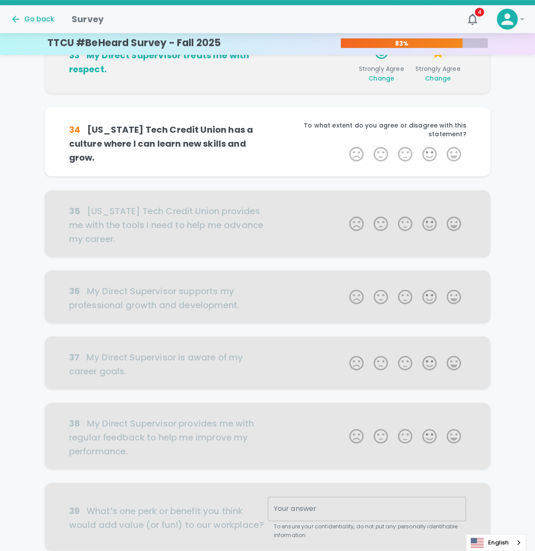
scroll to position [230, 0]
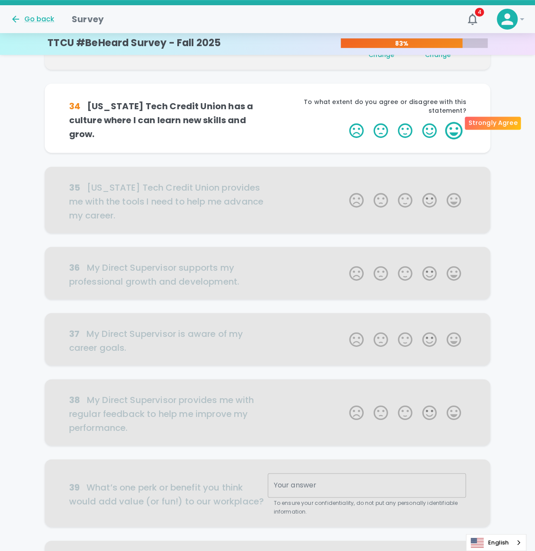
click at [456, 123] on label "5 Stars" at bounding box center [454, 130] width 24 height 17
click at [344, 122] on input "5 Stars" at bounding box center [344, 121] width 0 height 0
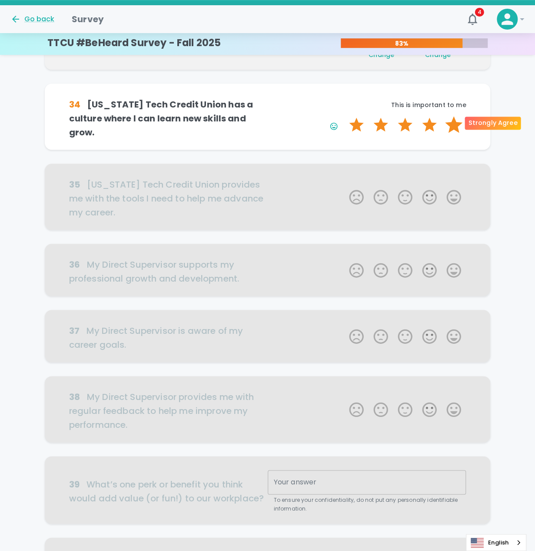
click at [455, 124] on label "5 Stars" at bounding box center [454, 124] width 24 height 17
click at [344, 116] on input "5 Stars" at bounding box center [344, 116] width 0 height 0
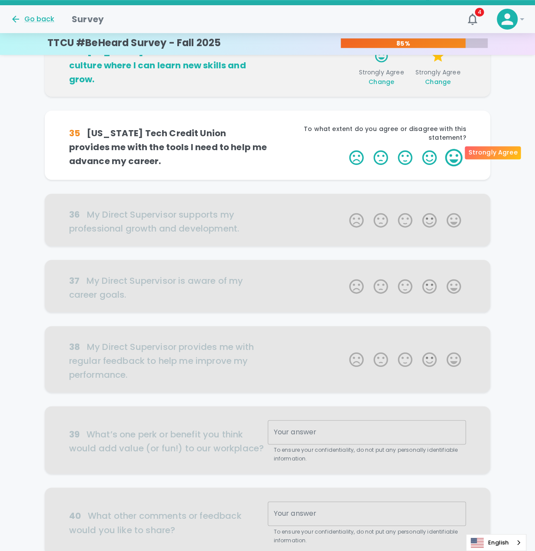
scroll to position [306, 0]
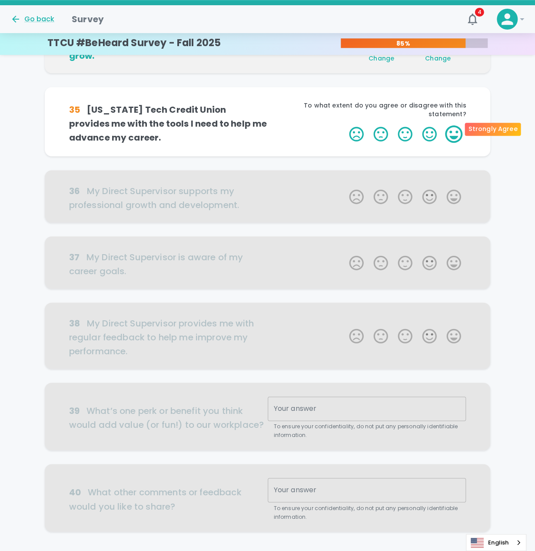
click at [451, 127] on label "5 Stars" at bounding box center [454, 133] width 24 height 17
click at [344, 125] on input "5 Stars" at bounding box center [344, 125] width 0 height 0
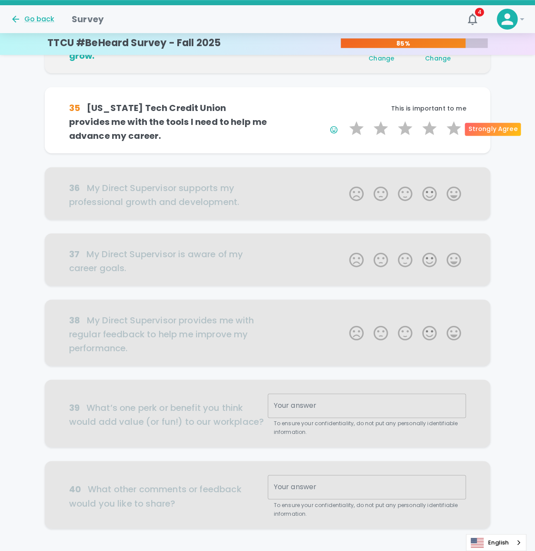
click at [451, 127] on label "5 Stars" at bounding box center [454, 128] width 24 height 17
click at [344, 120] on input "5 Stars" at bounding box center [344, 119] width 0 height 0
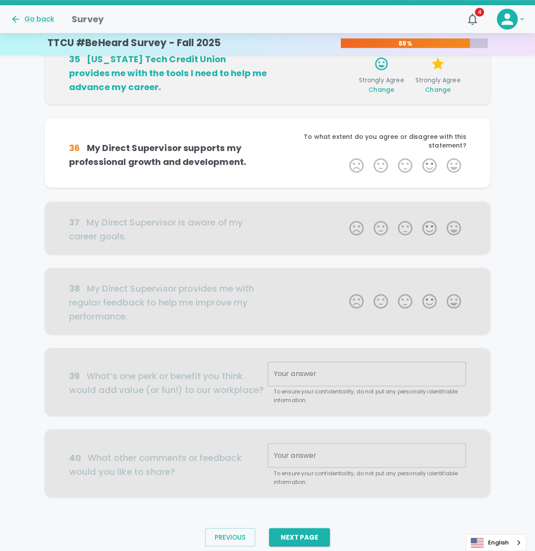
scroll to position [367, 0]
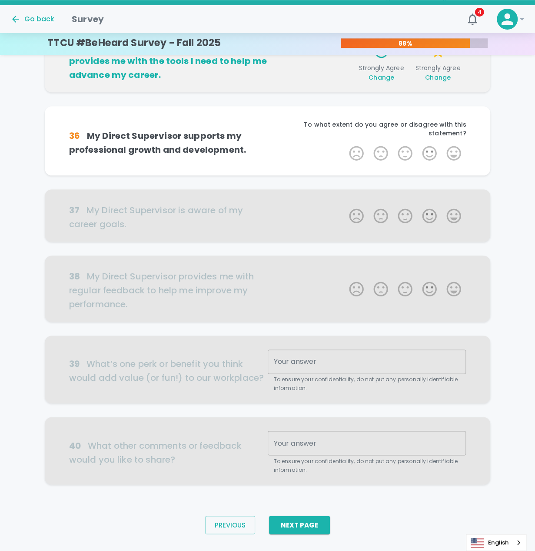
click at [451, 133] on div "To what extent do you agree or disagree with this statement?" at bounding box center [367, 132] width 199 height 24
click at [453, 144] on label "5 Stars" at bounding box center [454, 152] width 24 height 17
click at [344, 144] on input "5 Stars" at bounding box center [344, 144] width 0 height 0
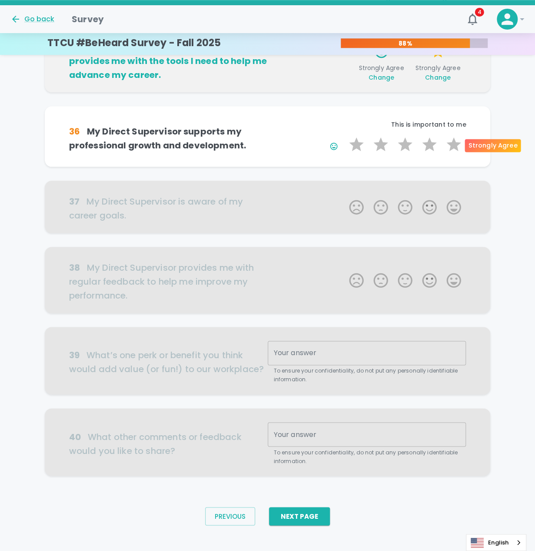
click at [453, 139] on label "5 Stars" at bounding box center [454, 144] width 24 height 17
click at [344, 136] on input "5 Stars" at bounding box center [344, 135] width 0 height 0
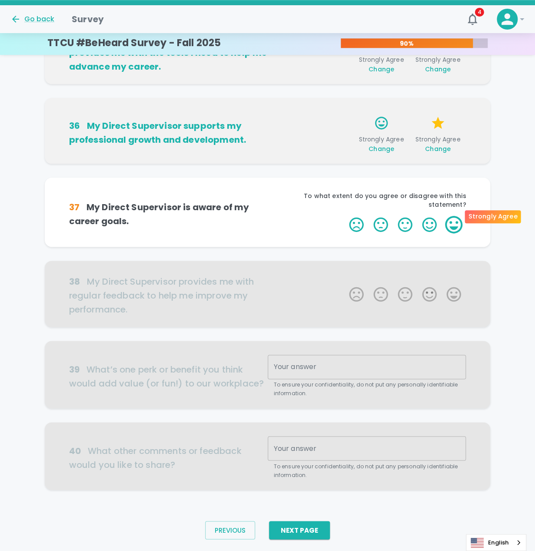
click at [457, 216] on label "5 Stars" at bounding box center [454, 224] width 24 height 17
click at [344, 215] on input "5 Stars" at bounding box center [344, 215] width 0 height 0
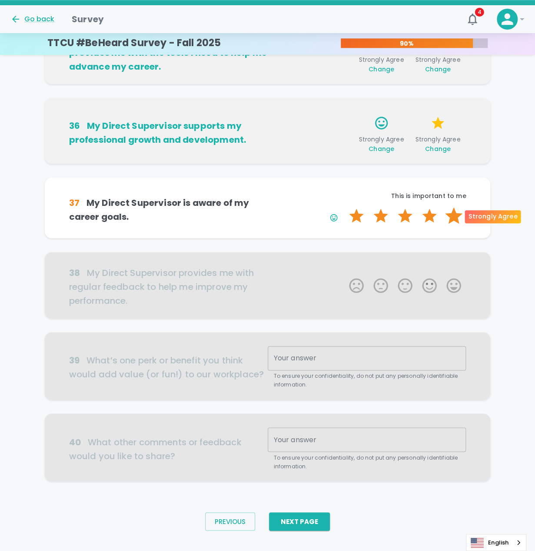
click at [456, 218] on label "5 Stars" at bounding box center [454, 215] width 24 height 17
click at [344, 207] on input "5 Stars" at bounding box center [344, 207] width 0 height 0
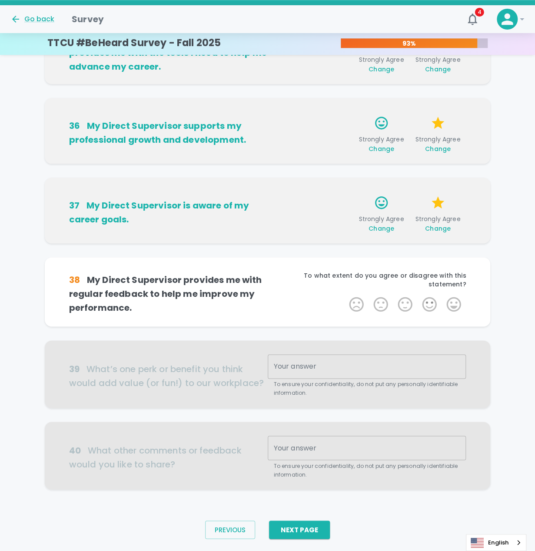
scroll to position [389, 0]
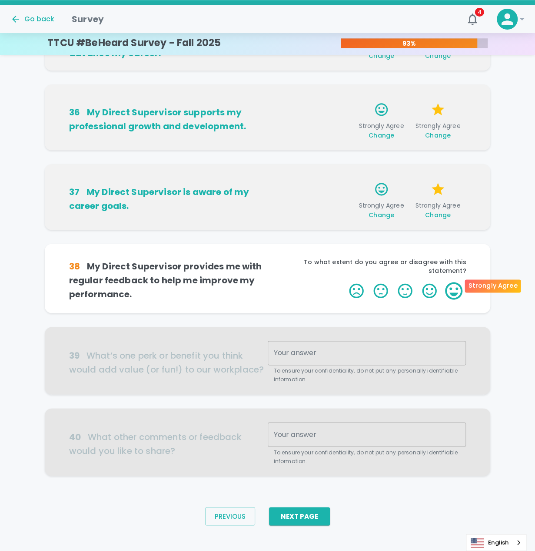
click at [453, 286] on label "5 Stars" at bounding box center [454, 290] width 24 height 17
click at [344, 282] on input "5 Stars" at bounding box center [344, 281] width 0 height 0
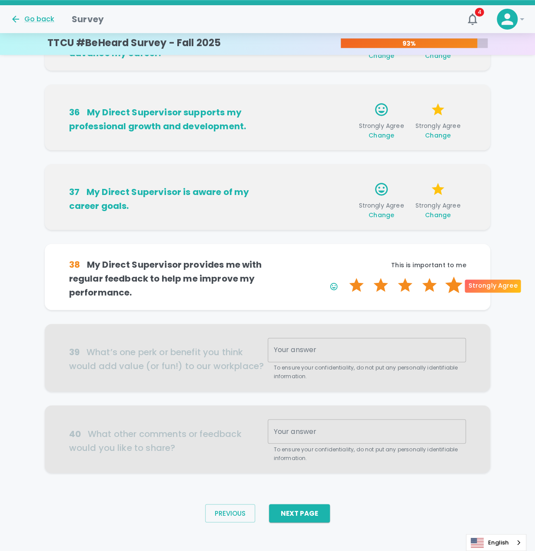
click at [453, 287] on label "5 Stars" at bounding box center [454, 284] width 24 height 17
click at [344, 276] on input "5 Stars" at bounding box center [344, 276] width 0 height 0
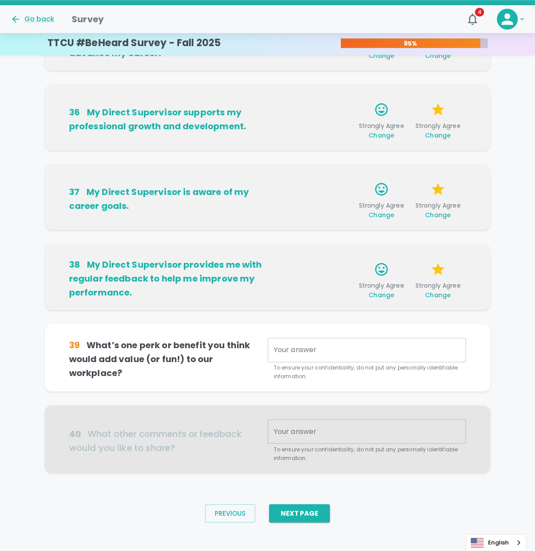
scroll to position [394, 0]
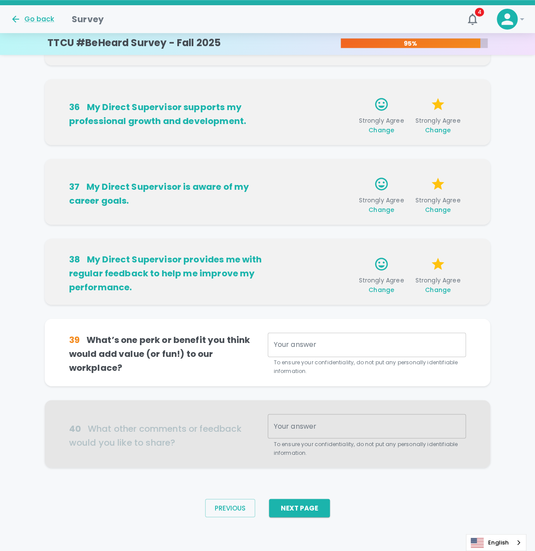
click at [390, 332] on div "x Your answer" at bounding box center [367, 344] width 199 height 24
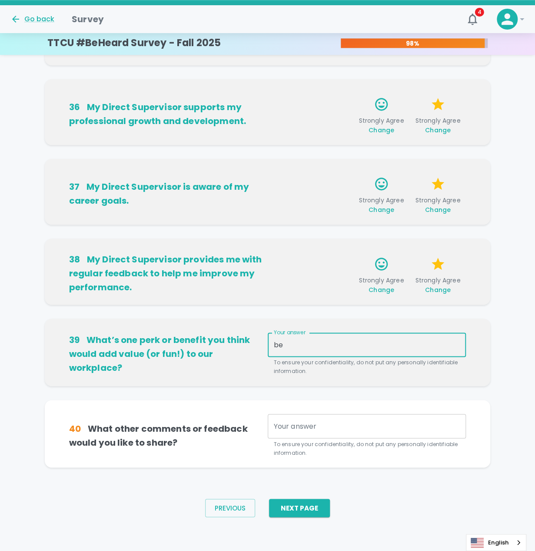
type textarea "b"
type textarea "incentives for CLA's"
click at [300, 422] on textarea "Your answer" at bounding box center [367, 426] width 187 height 10
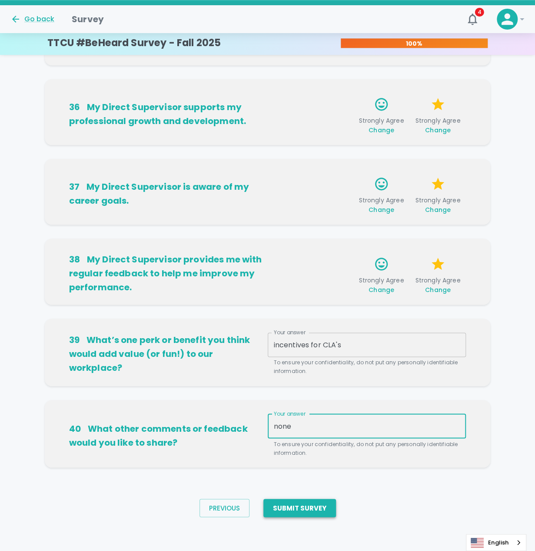
type textarea "none"
click at [315, 504] on button "Submit Survey" at bounding box center [300, 507] width 73 height 18
